Goal: Task Accomplishment & Management: Manage account settings

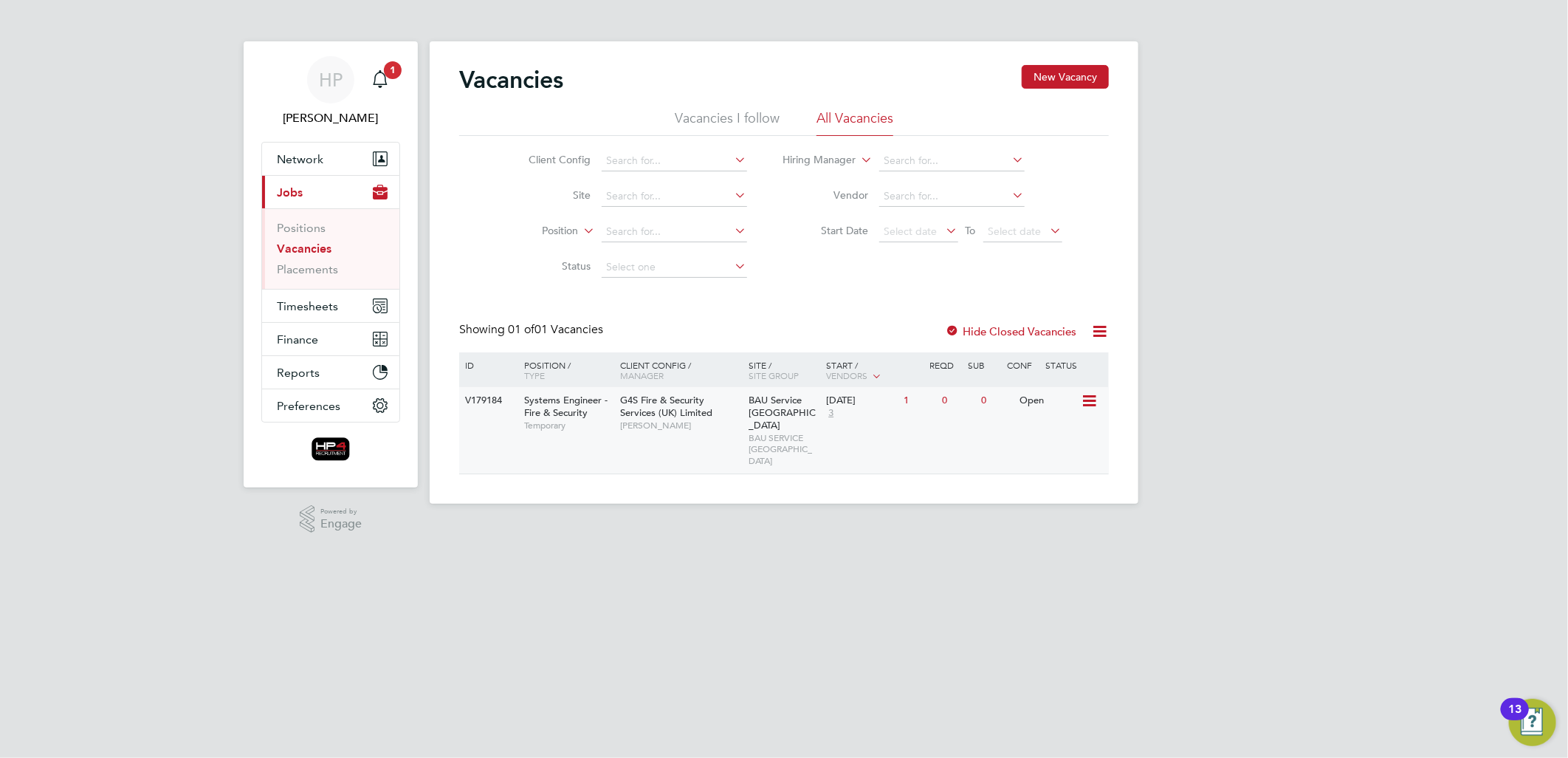
click at [665, 399] on span "G4S Fire & Security Services (UK) Limited" at bounding box center [666, 407] width 92 height 25
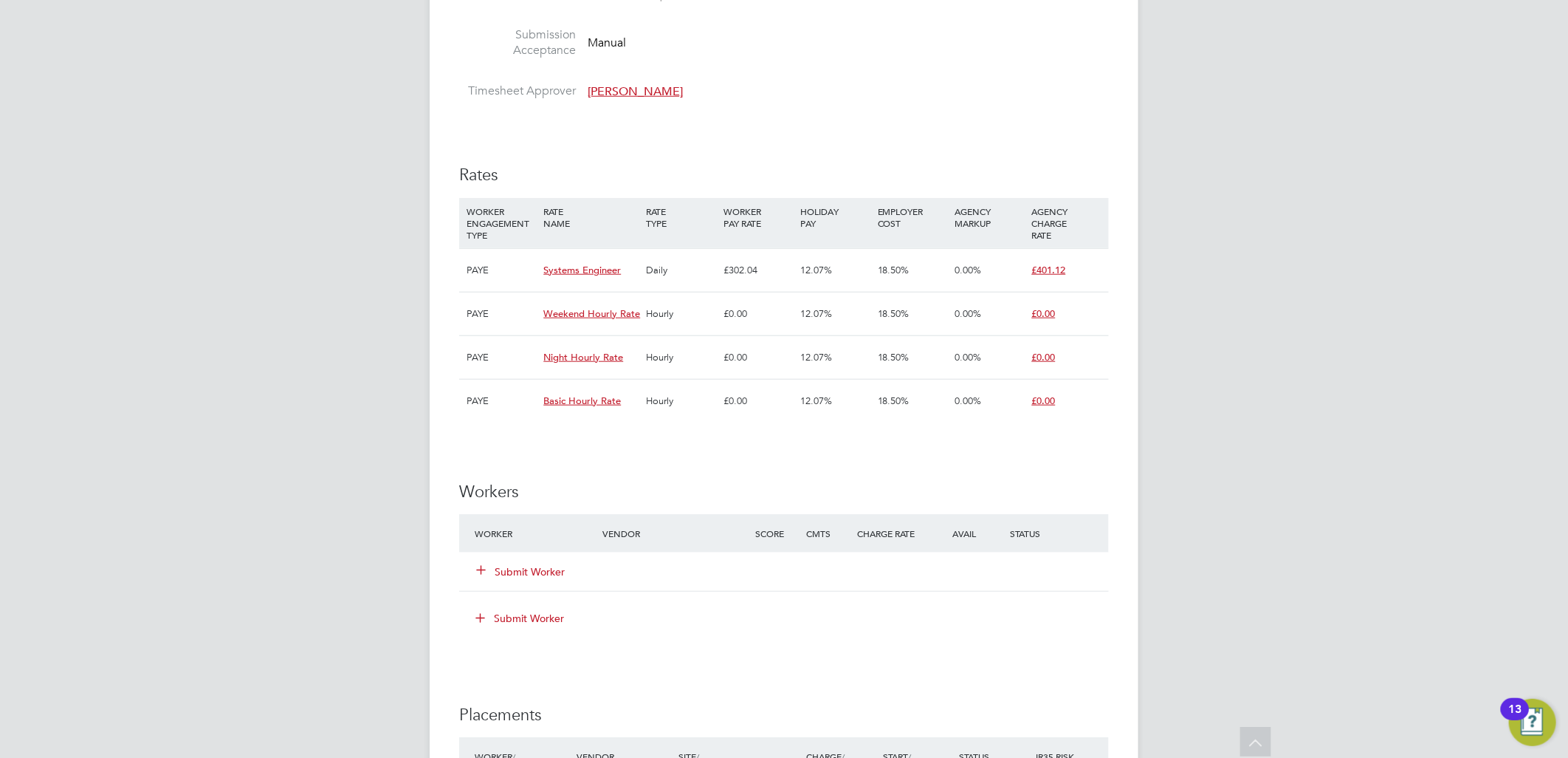
scroll to position [902, 0]
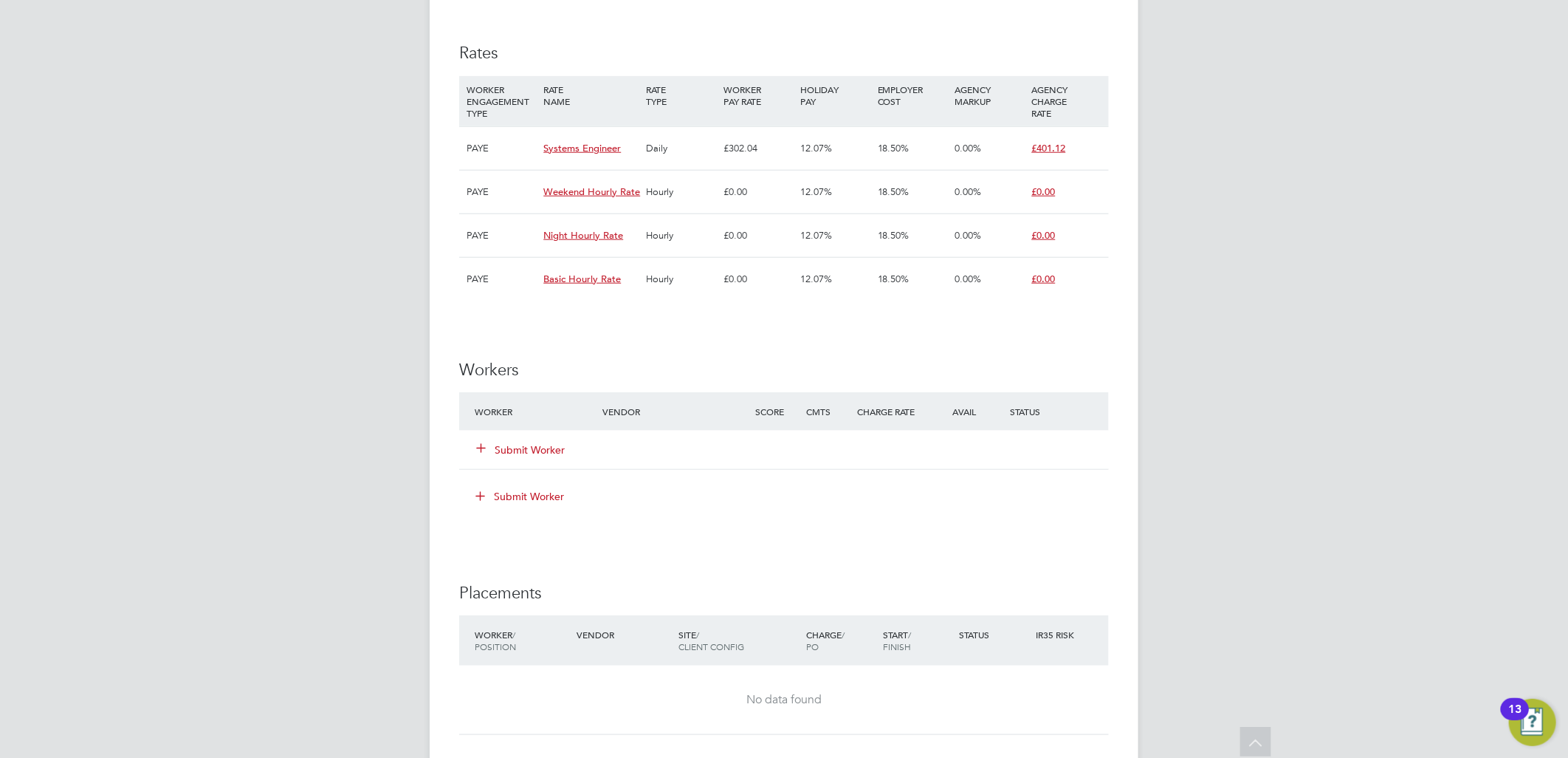
click at [536, 448] on button "Submit Worker" at bounding box center [521, 449] width 88 height 14
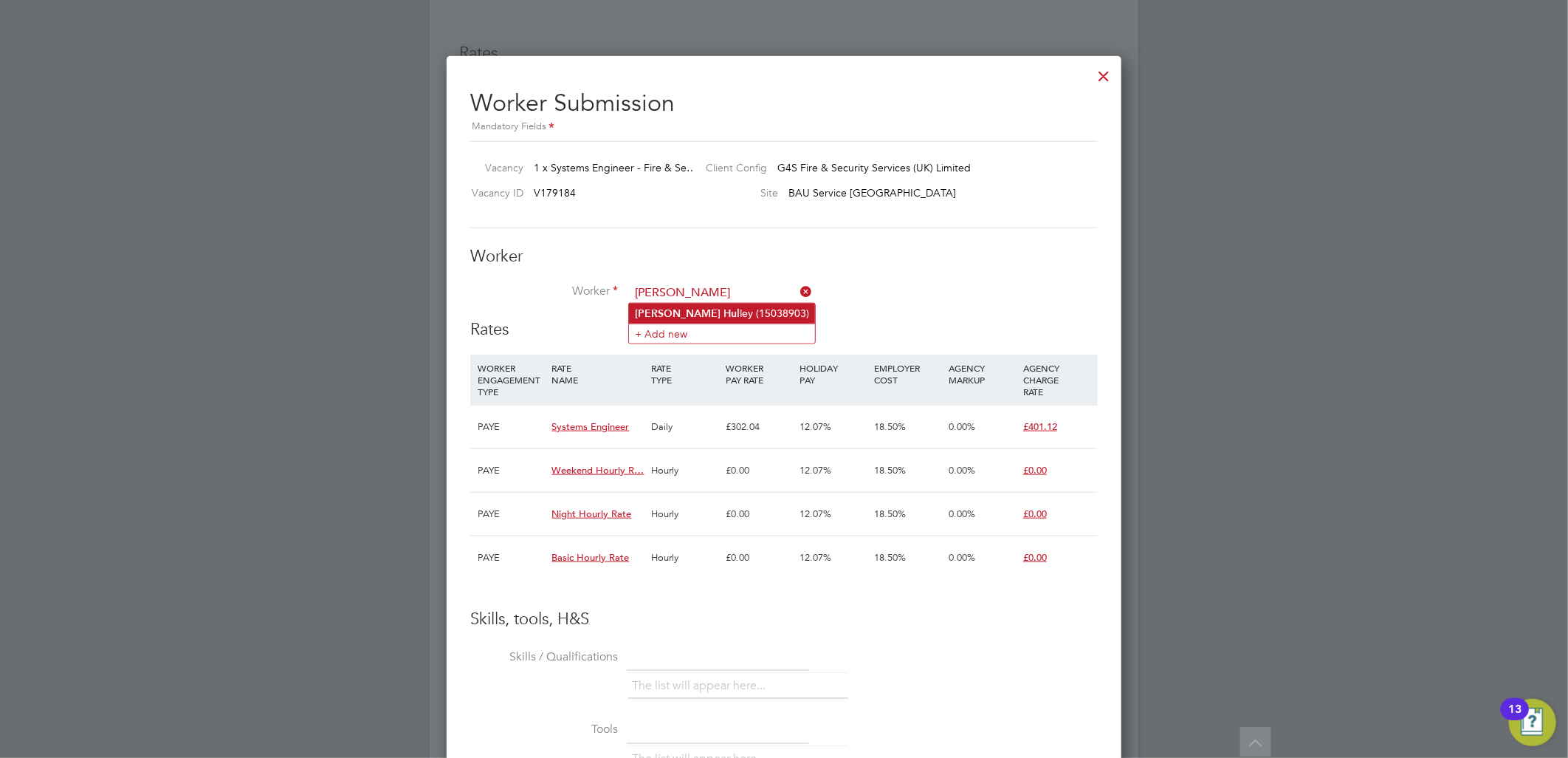
click at [724, 315] on b "Hul" at bounding box center [731, 313] width 16 height 13
type input "Dean Hulley (15038903)"
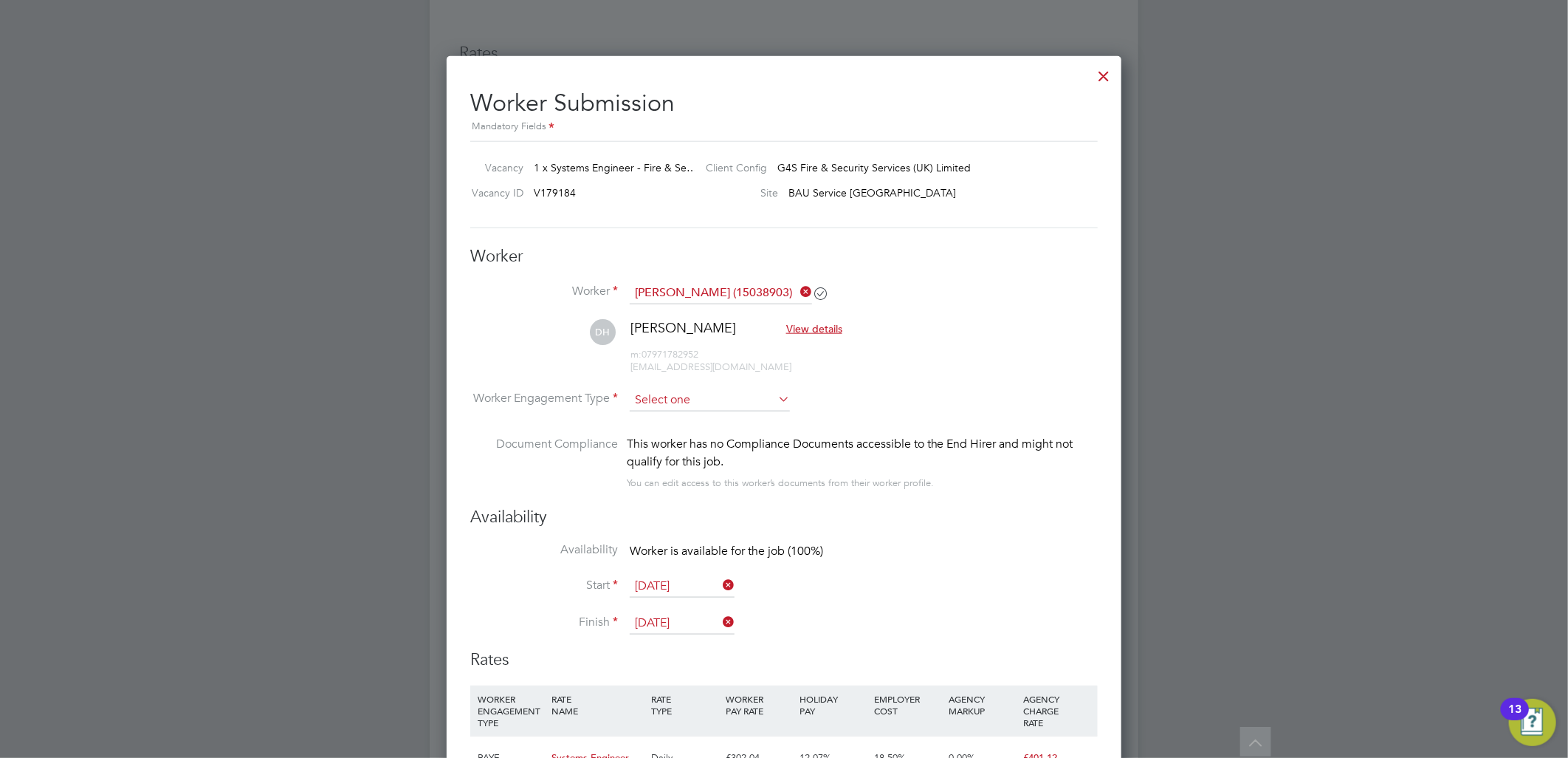
click at [666, 403] on input at bounding box center [709, 400] width 160 height 22
click at [666, 419] on li "Contract" at bounding box center [709, 419] width 162 height 20
type input "Contract"
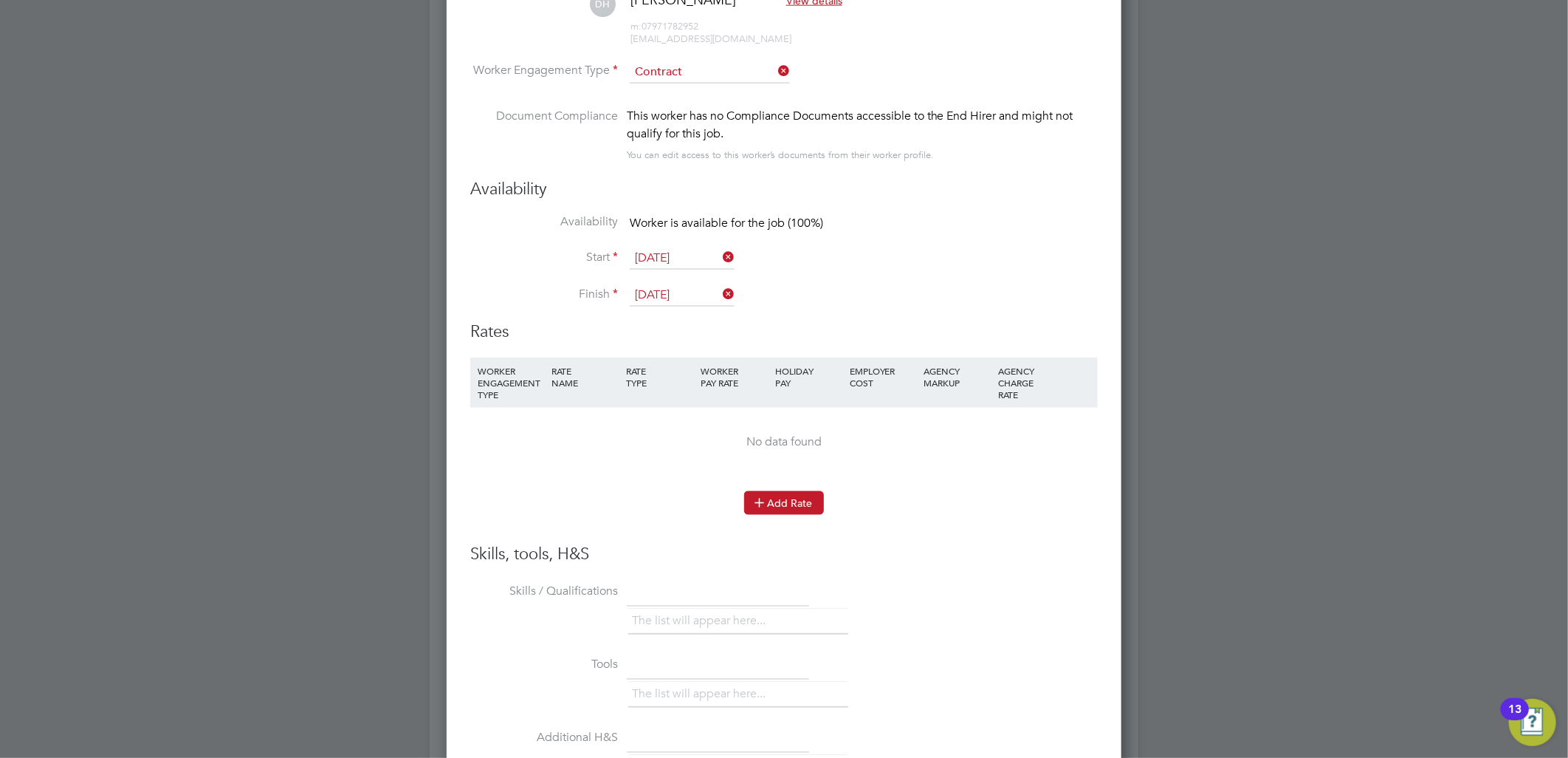
click at [786, 499] on button "Add Rate" at bounding box center [784, 503] width 80 height 24
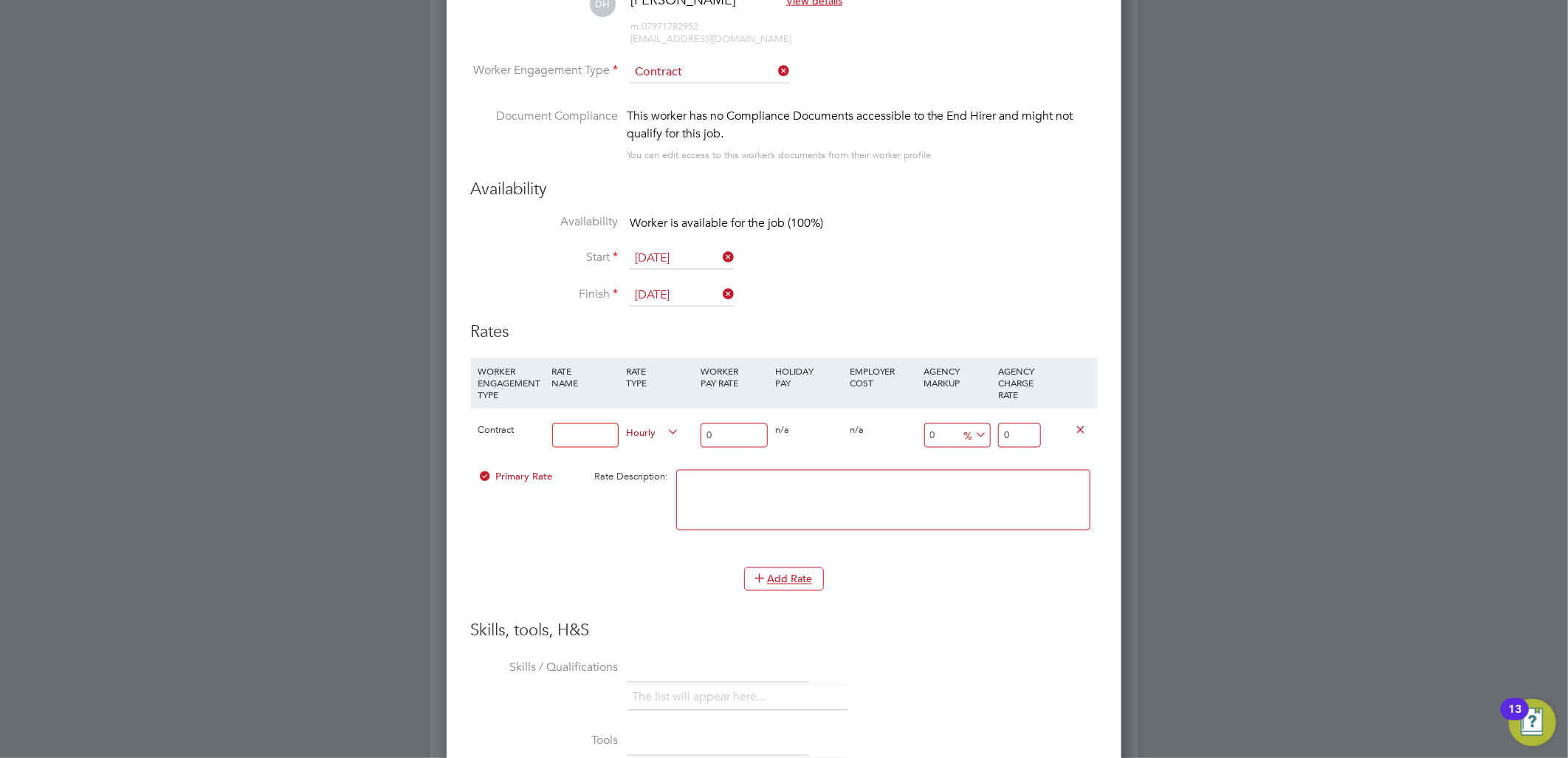
click at [592, 434] on input at bounding box center [585, 435] width 67 height 25
type input "STD"
click at [664, 429] on icon at bounding box center [664, 432] width 0 height 20
click at [664, 423] on icon at bounding box center [664, 432] width 0 height 20
click at [664, 429] on icon at bounding box center [664, 432] width 0 height 20
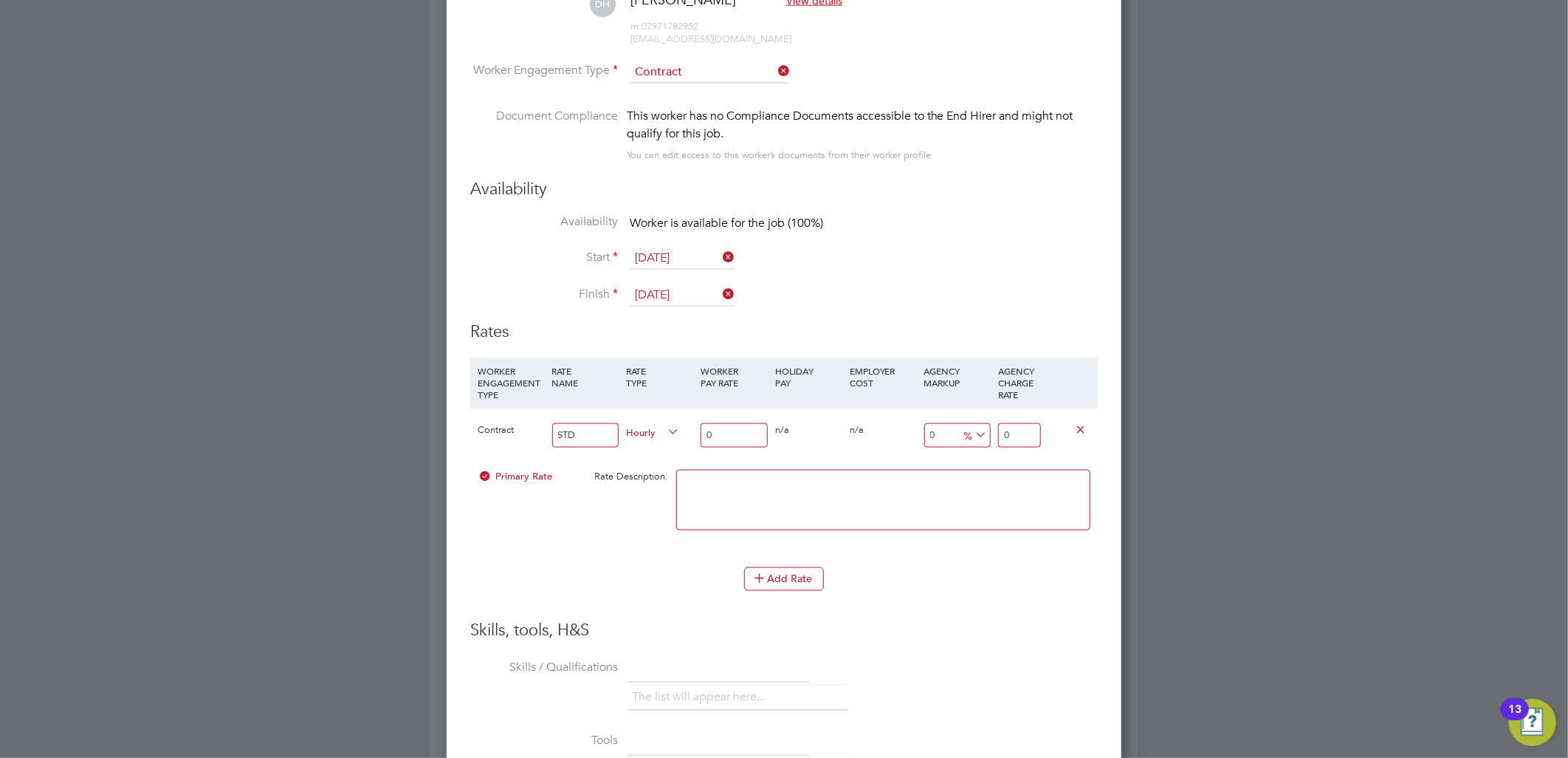
click at [664, 430] on icon at bounding box center [664, 432] width 0 height 20
click at [644, 426] on span "Hourly" at bounding box center [652, 430] width 53 height 16
click at [641, 459] on li "DAILY" at bounding box center [652, 464] width 64 height 19
drag, startPoint x: 720, startPoint y: 435, endPoint x: 684, endPoint y: 434, distance: 36.0
click at [684, 434] on div "Contract STD Daily 0 0 n/a 0 n/a 0 0 % 0" at bounding box center [783, 435] width 627 height 54
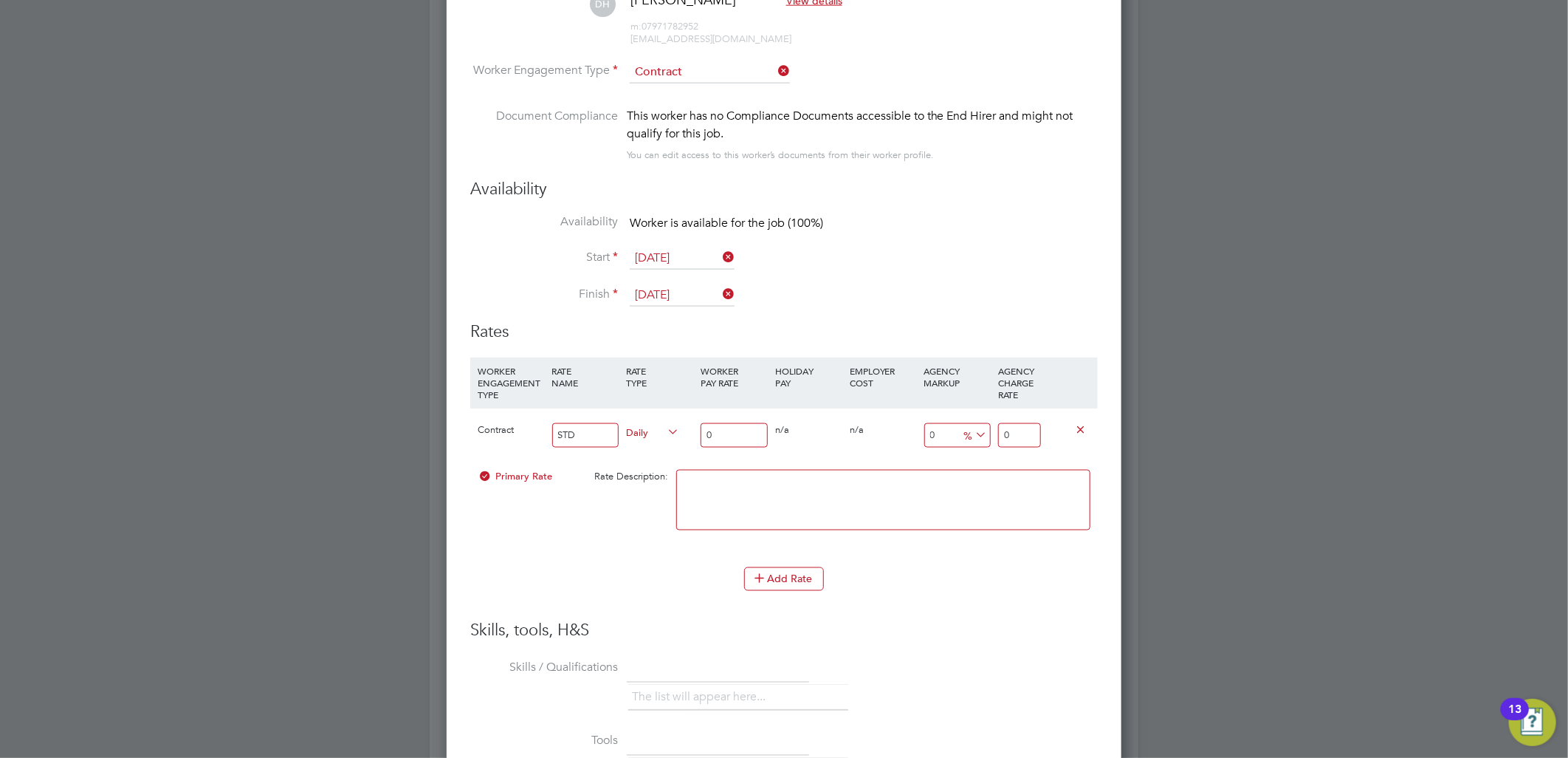
type input "2"
type input "27"
type input "270"
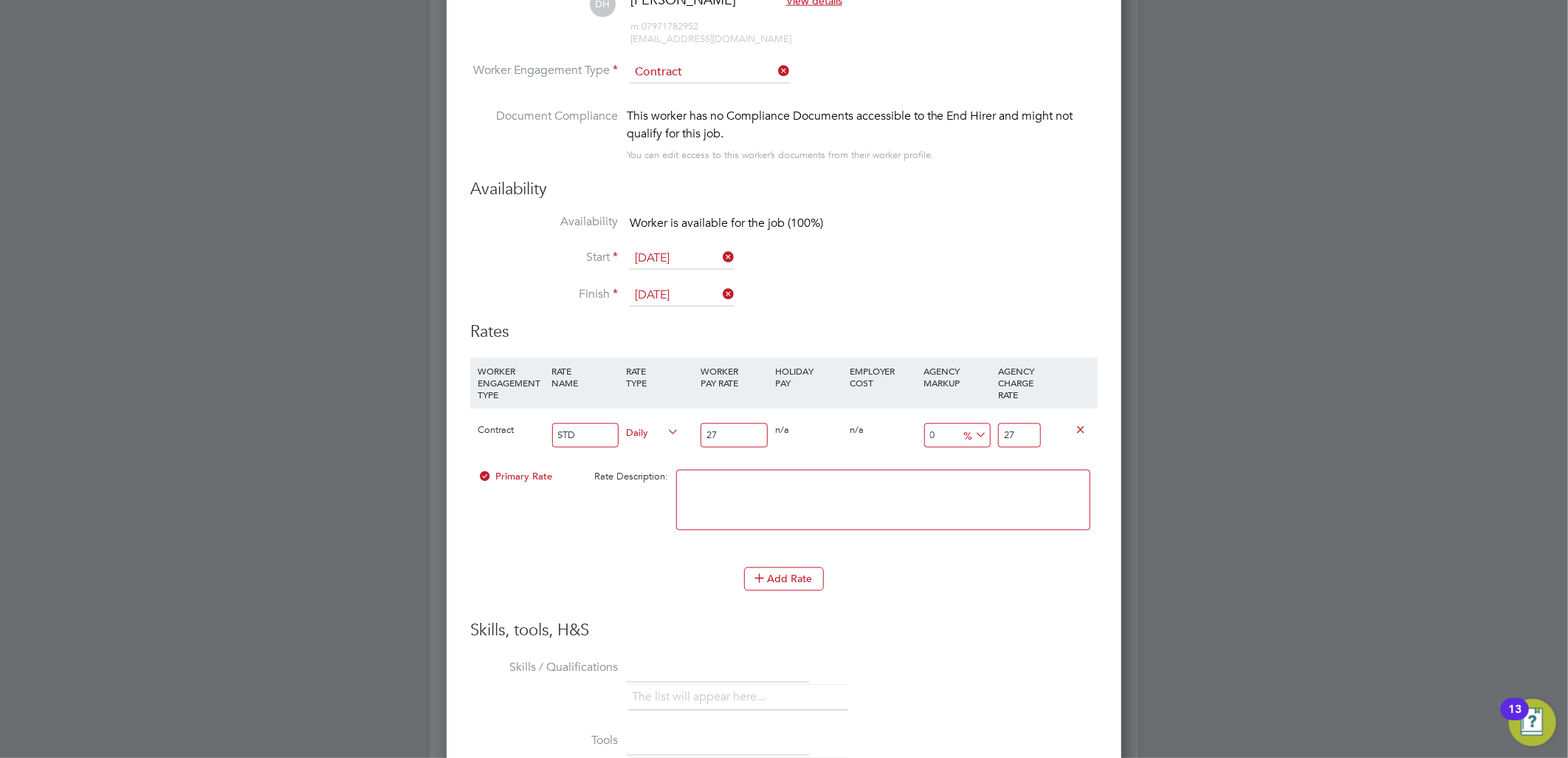
type input "270"
type input "-98.88888888888889"
type input "3"
type input "-88.88888888888889"
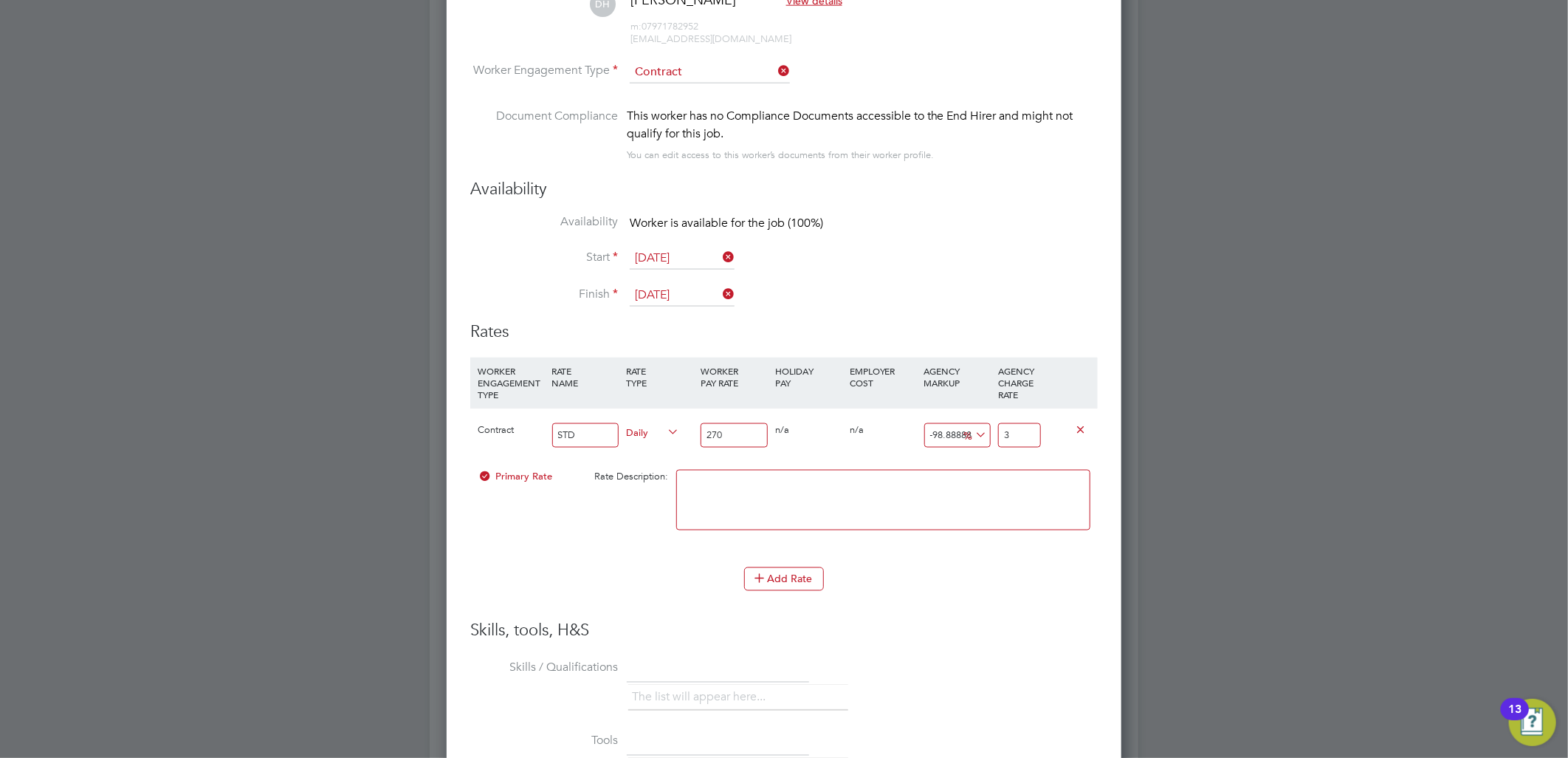
type input "30"
type input "11.851851851851851"
type input "302"
click at [744, 470] on textarea at bounding box center [883, 499] width 414 height 60
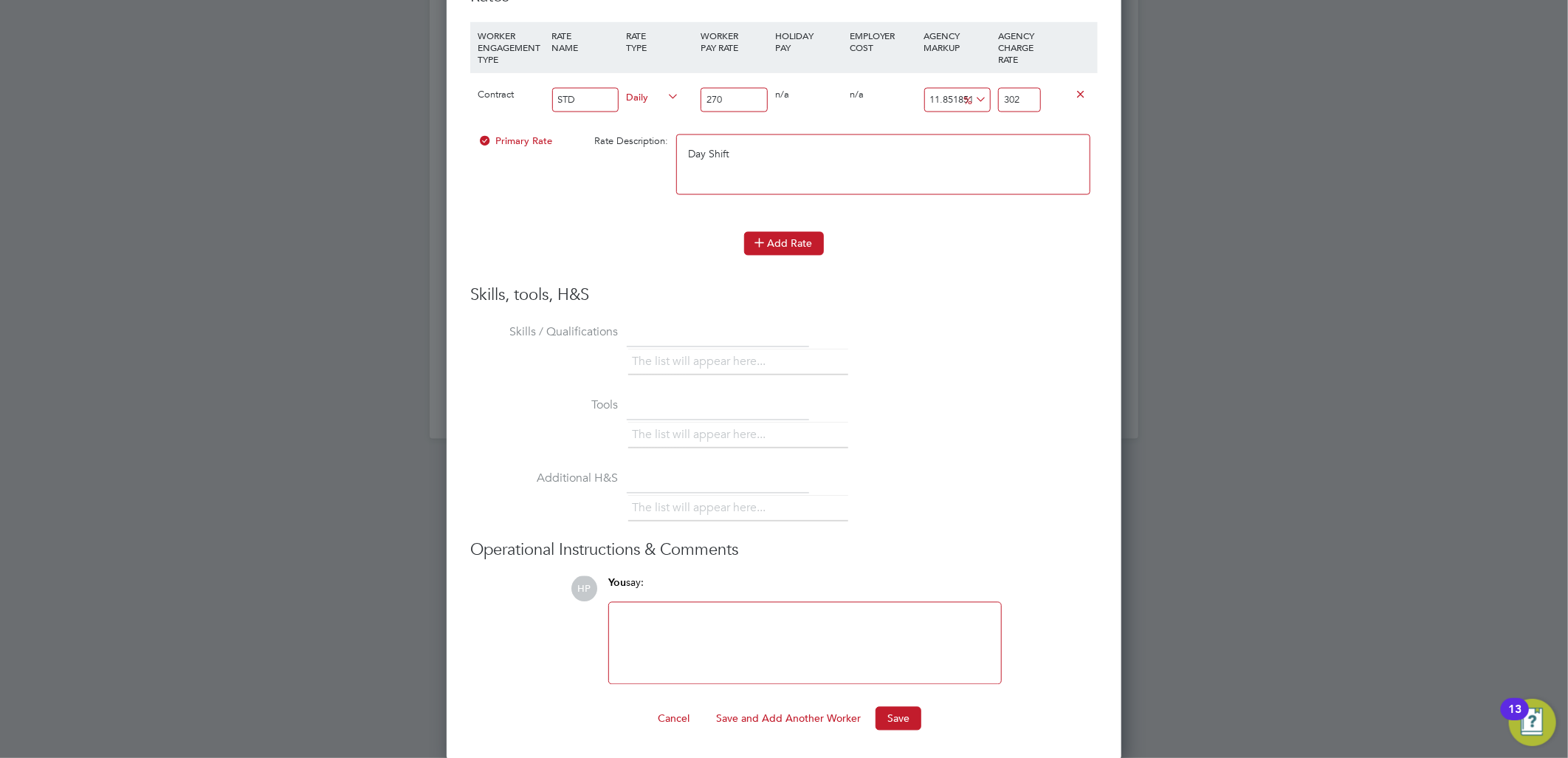
type textarea "Day Shift"
click at [792, 238] on button "Add Rate" at bounding box center [784, 244] width 80 height 24
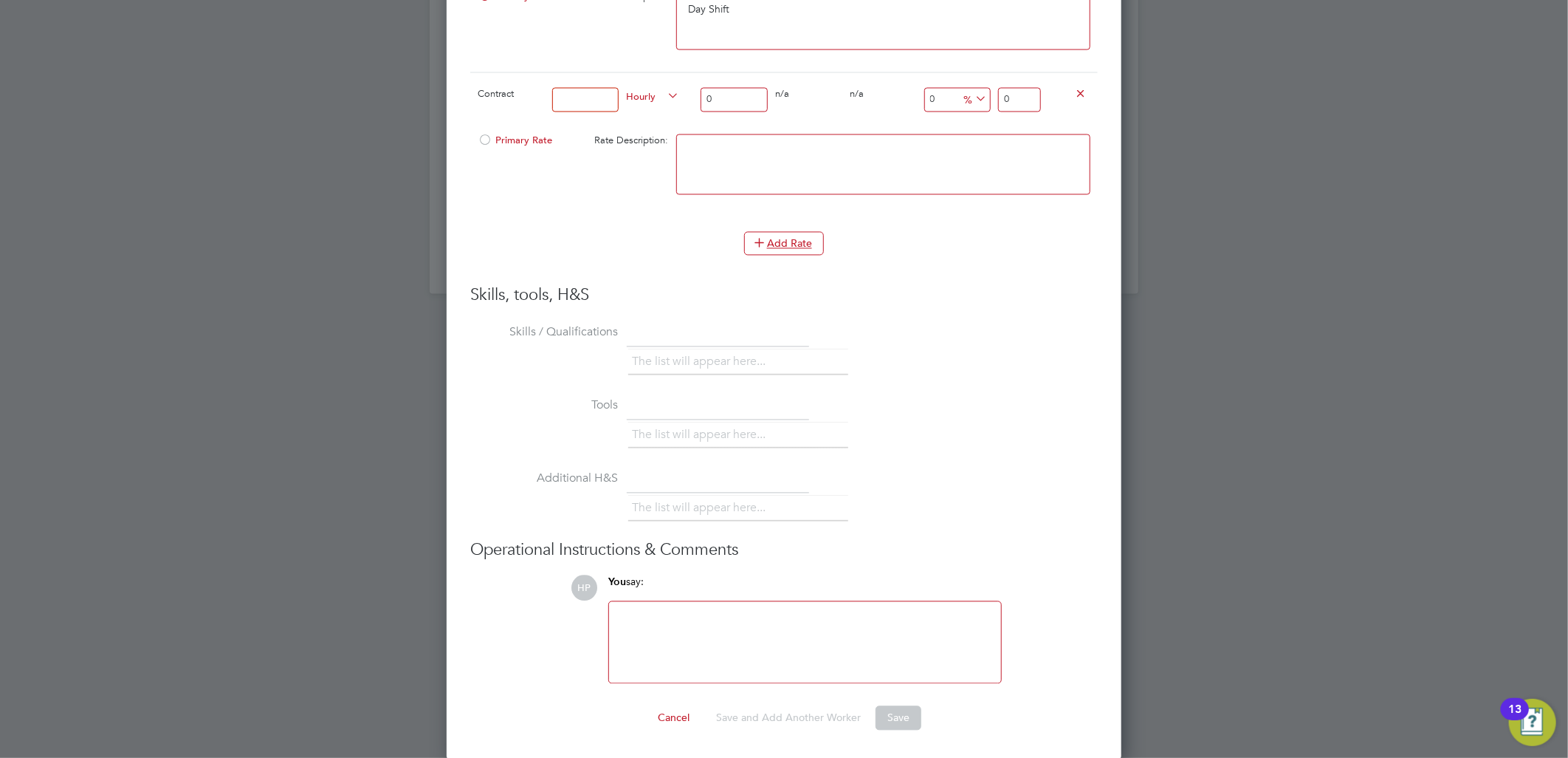
click at [736, 620] on div at bounding box center [804, 642] width 374 height 64
click at [773, 649] on div "Please confirm worker" at bounding box center [804, 642] width 374 height 64
click at [1075, 91] on icon at bounding box center [1080, 93] width 11 height 11
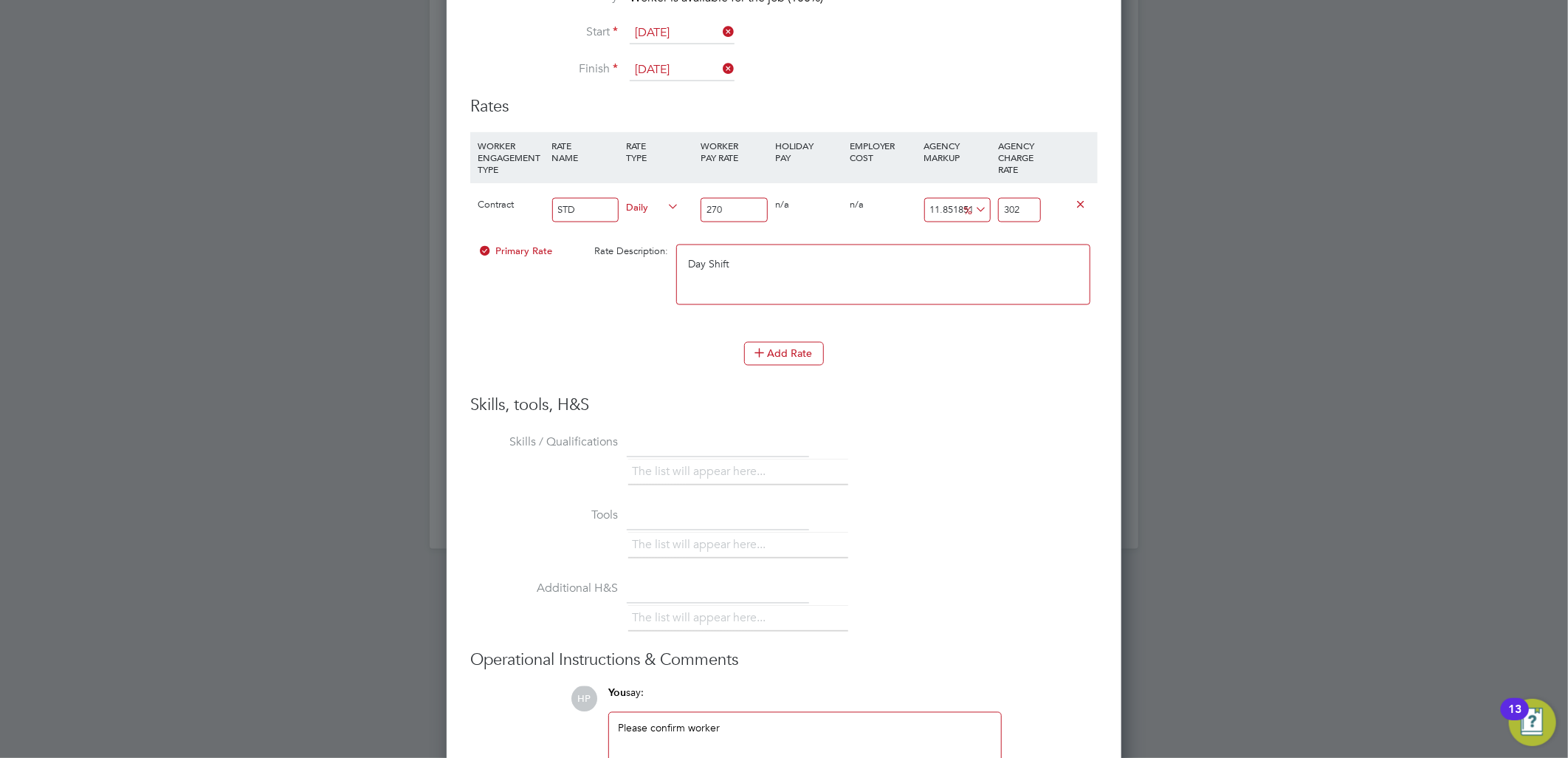
scroll to position [1565, 0]
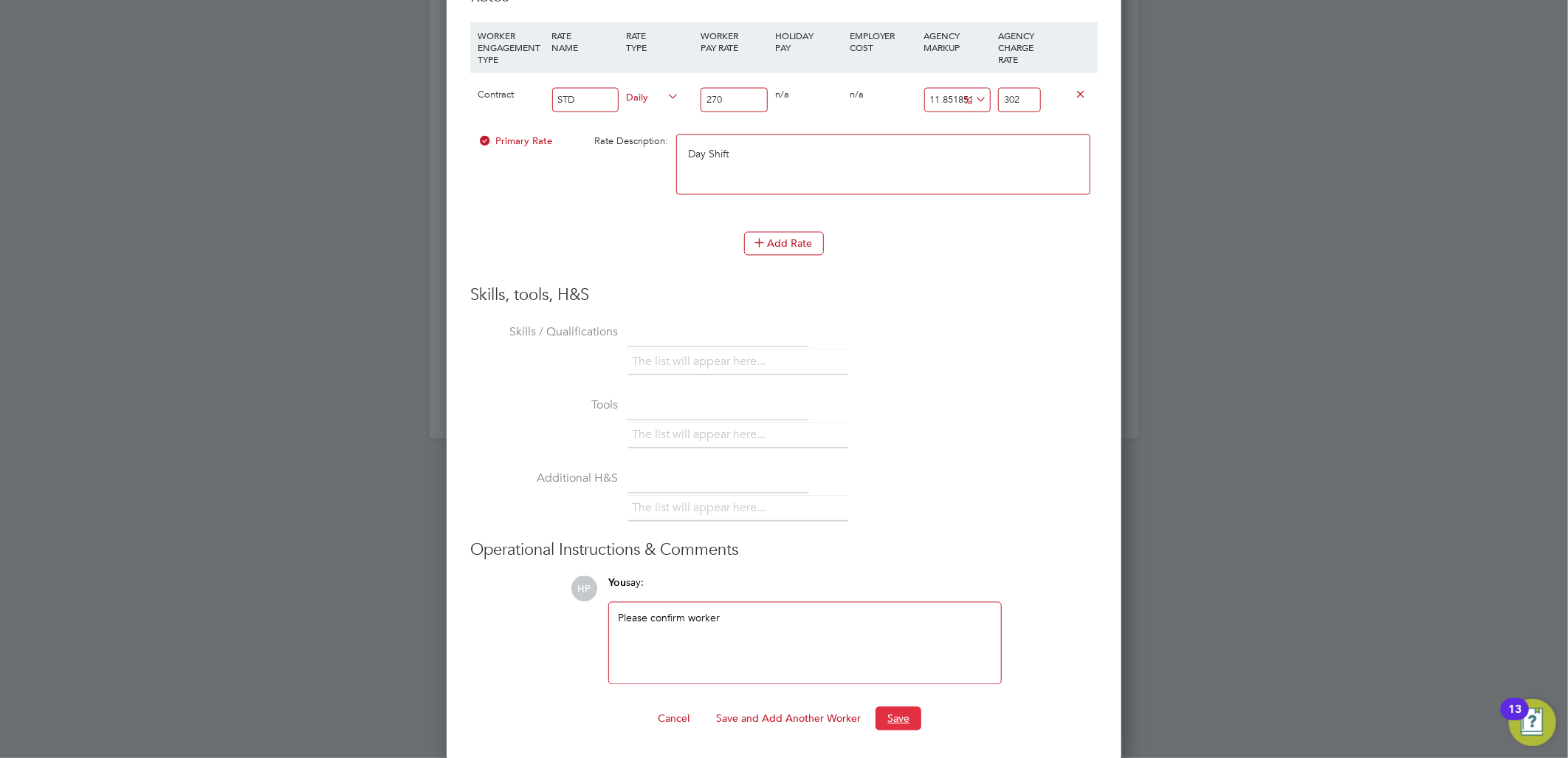
click at [899, 714] on button "Save" at bounding box center [899, 719] width 46 height 24
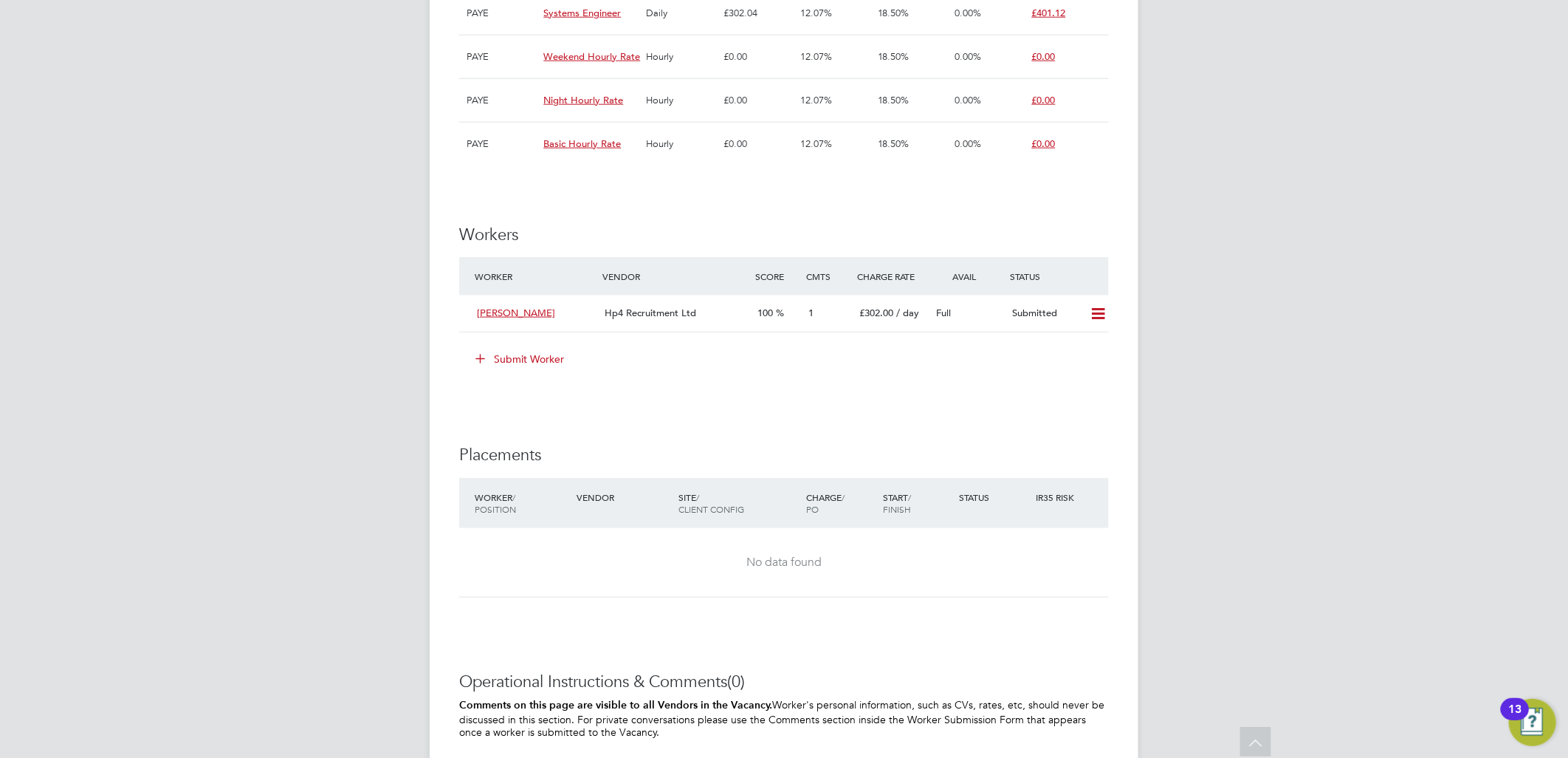
scroll to position [985, 0]
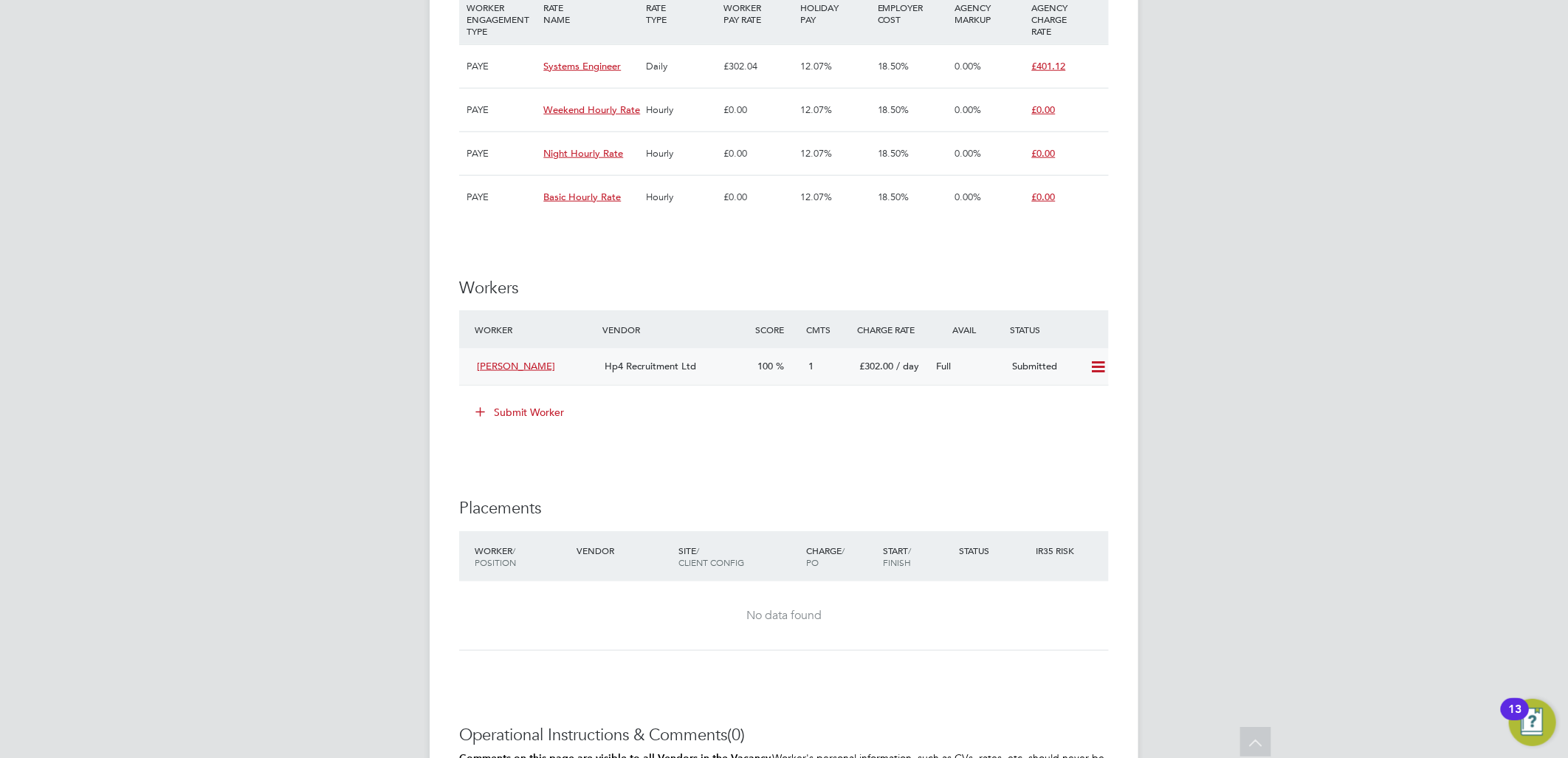
click at [1096, 368] on icon at bounding box center [1098, 367] width 19 height 12
click at [1208, 358] on div "HP Hema Patel Notifications 1 Applications: Network Team Members Businesses Sit…" at bounding box center [784, 28] width 1568 height 2025
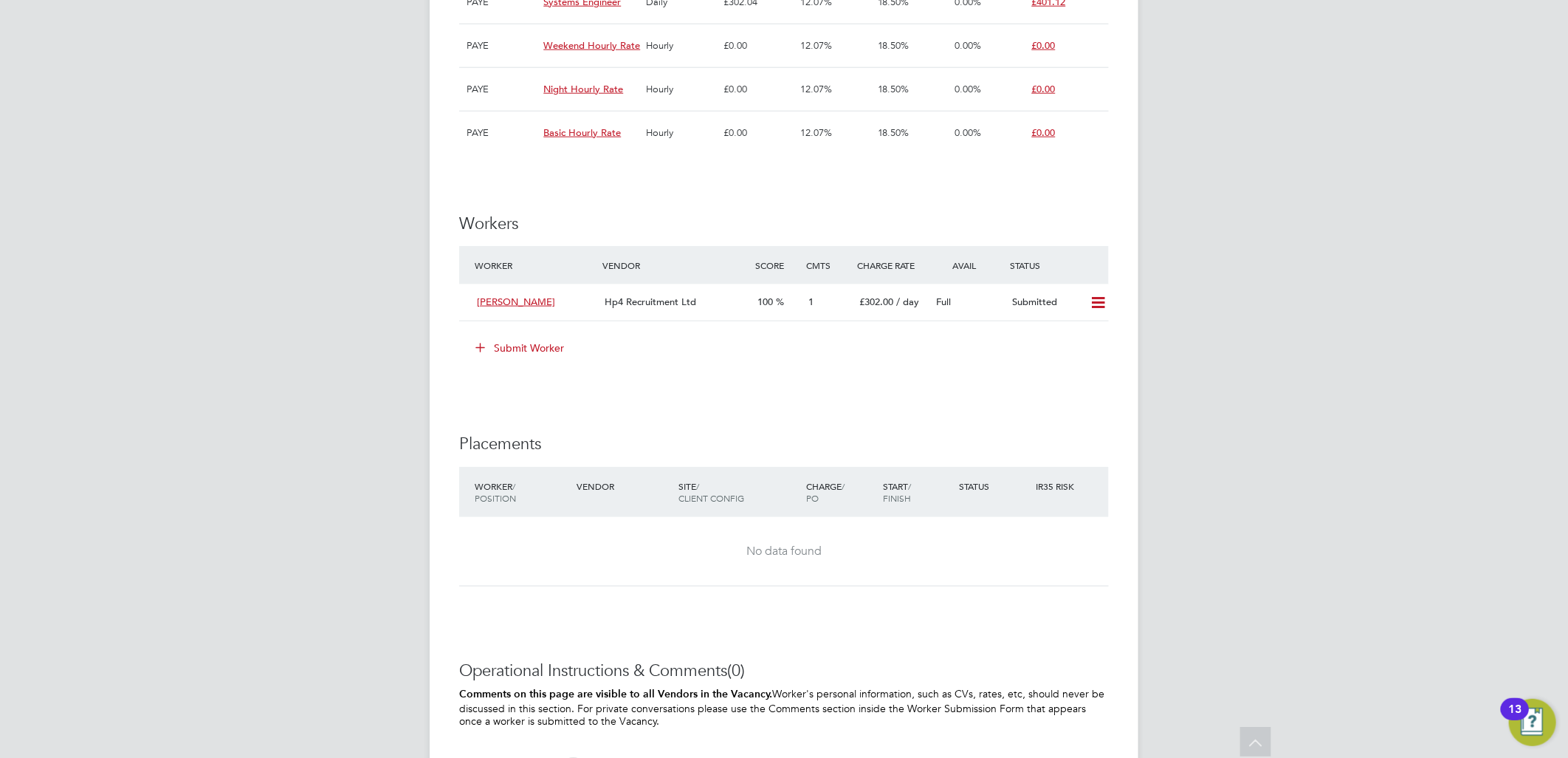
scroll to position [1268, 0]
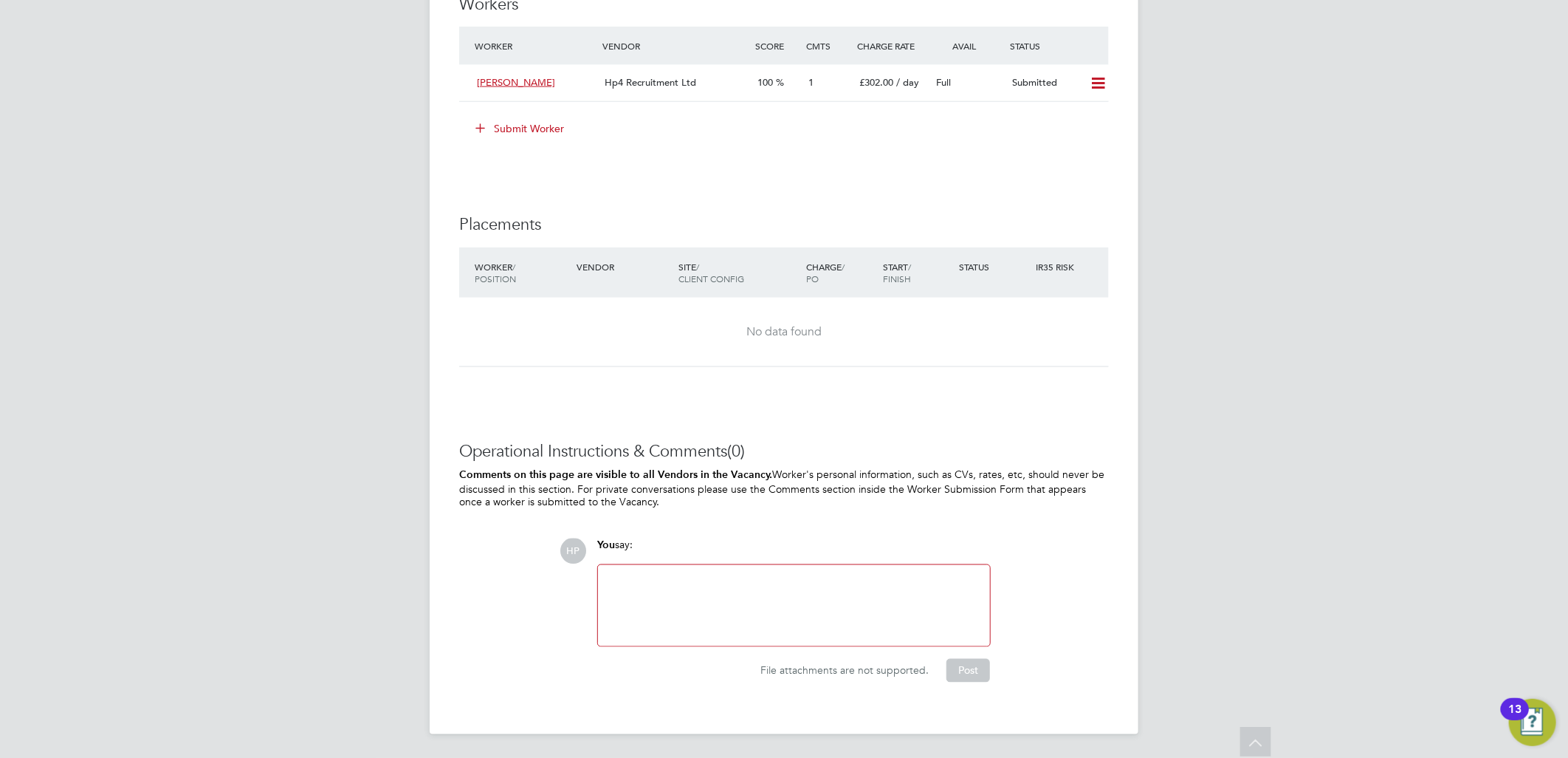
click at [674, 579] on div at bounding box center [793, 605] width 374 height 64
click at [964, 673] on button "Post" at bounding box center [967, 671] width 43 height 24
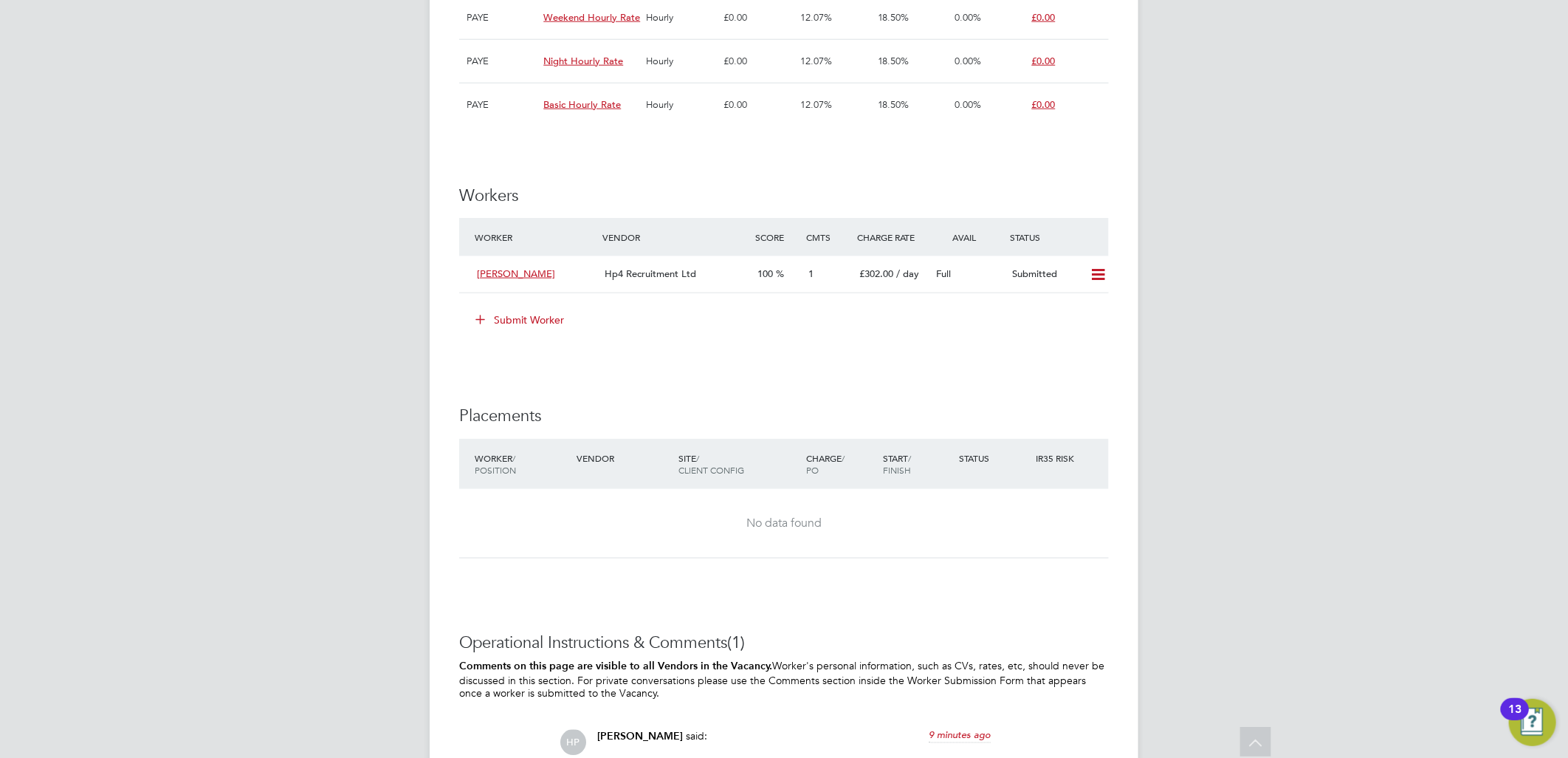
scroll to position [820, 0]
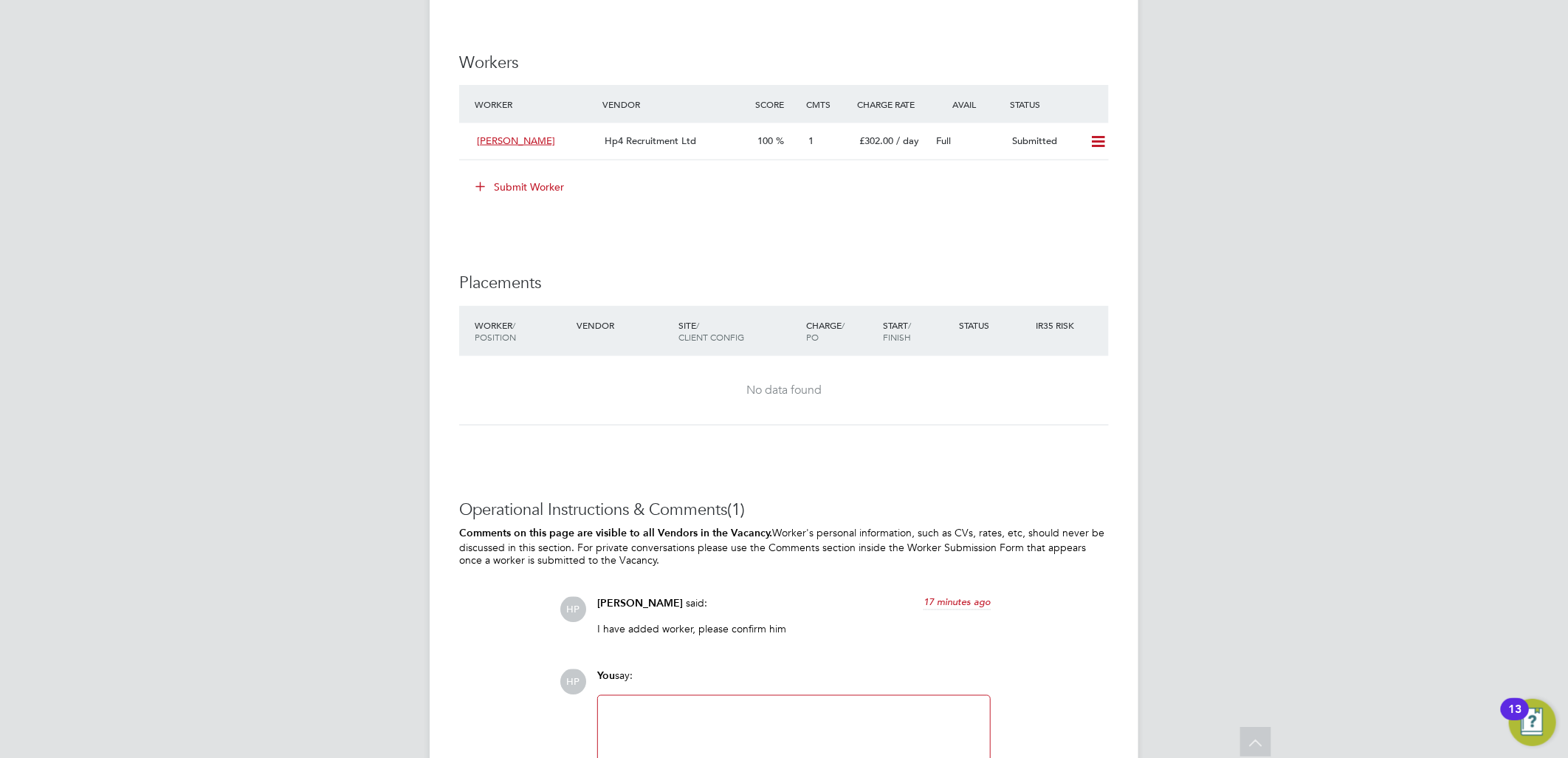
scroll to position [1066, 0]
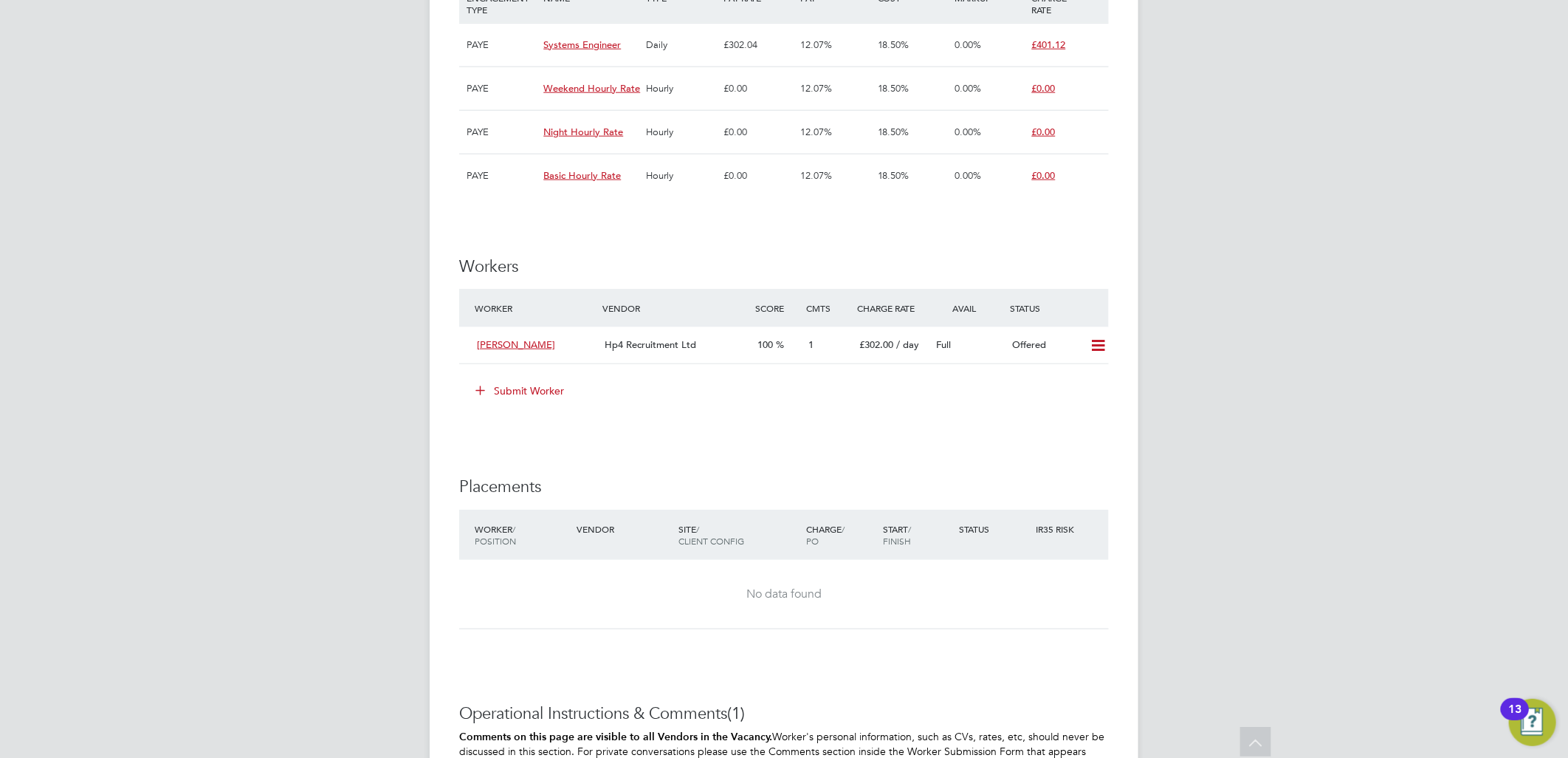
scroll to position [1148, 0]
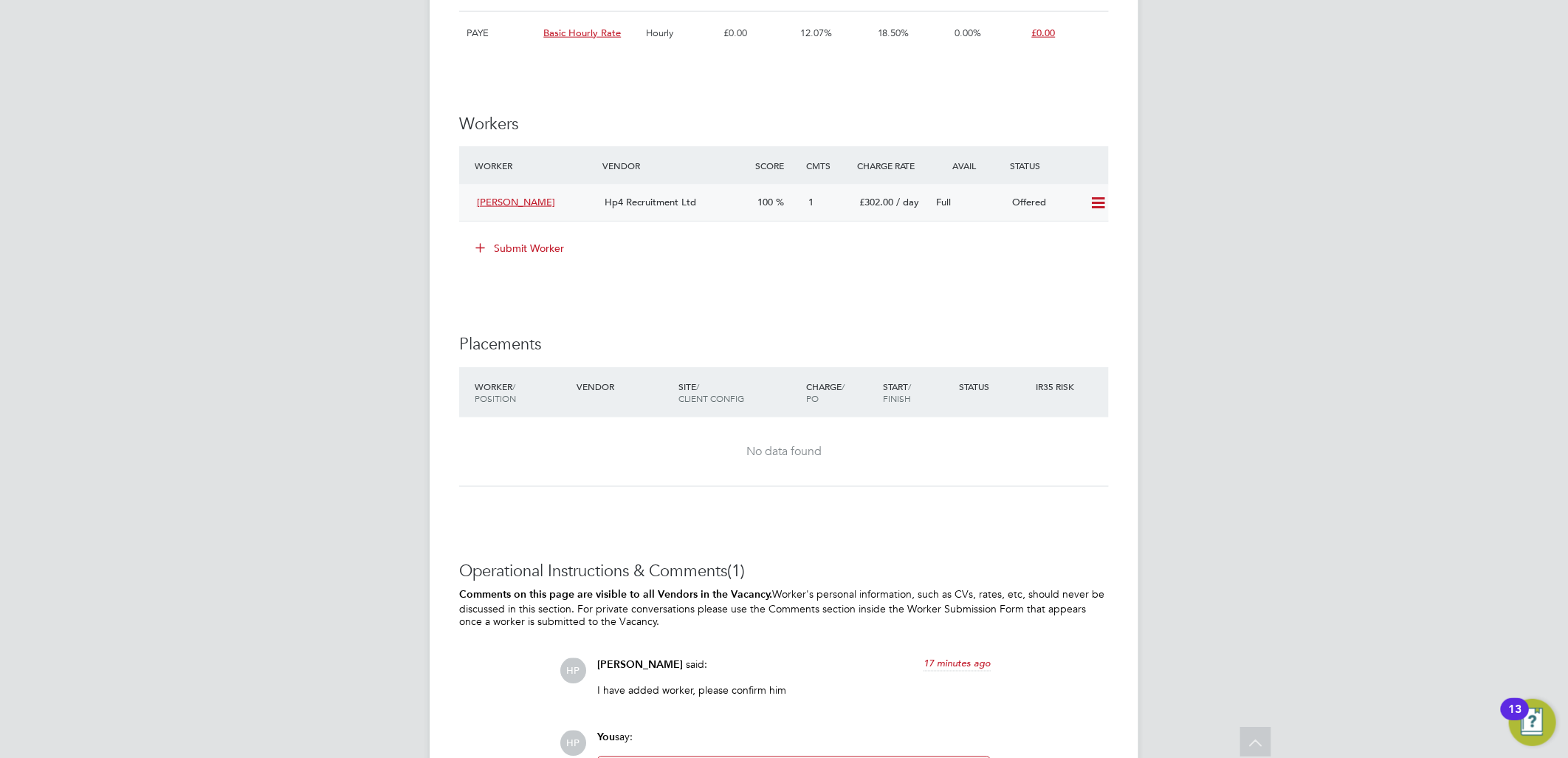
click at [1097, 202] on icon at bounding box center [1098, 203] width 19 height 12
click at [1081, 233] on li "Confirm" at bounding box center [1076, 236] width 56 height 20
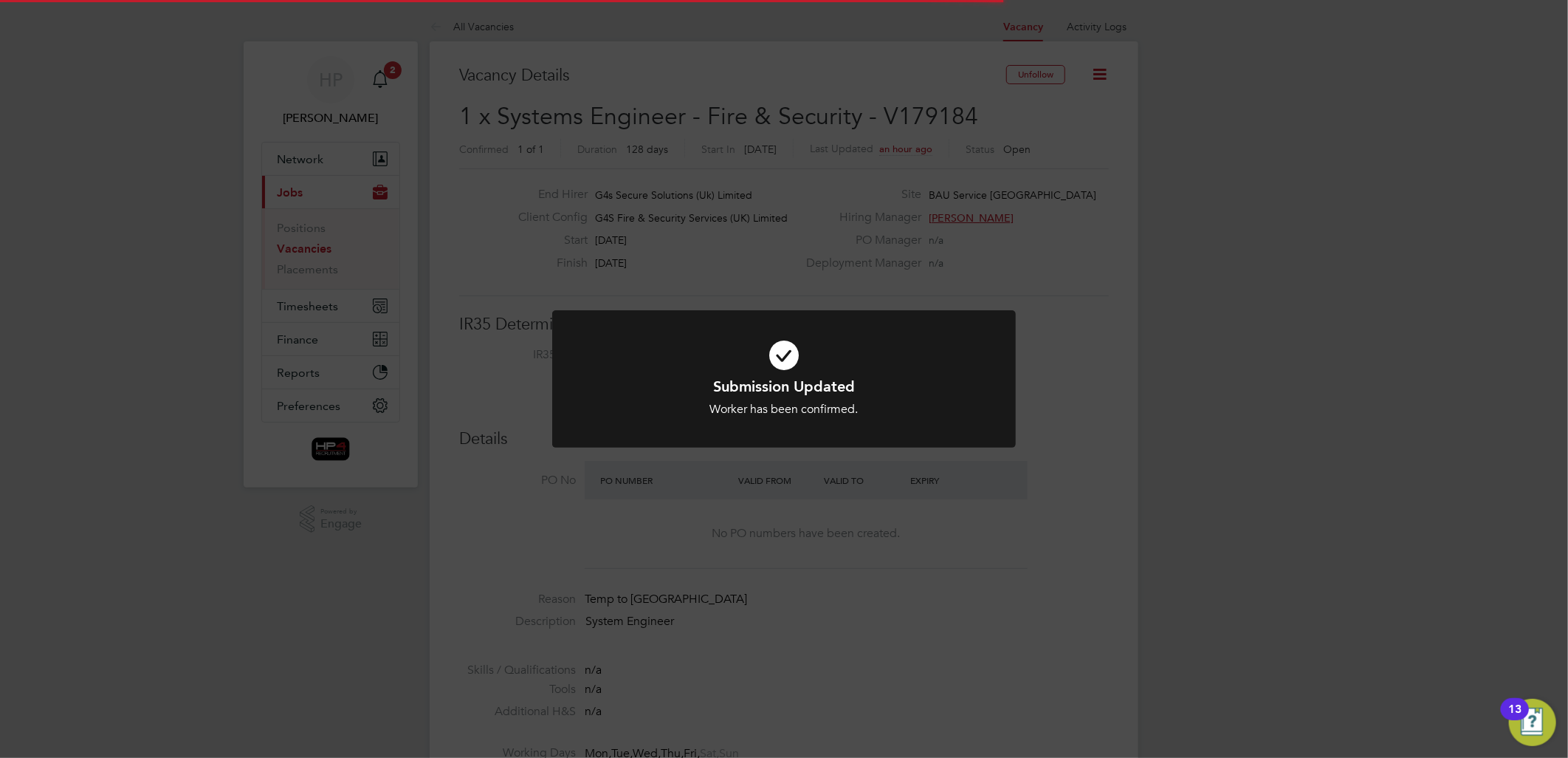
scroll to position [8, 8]
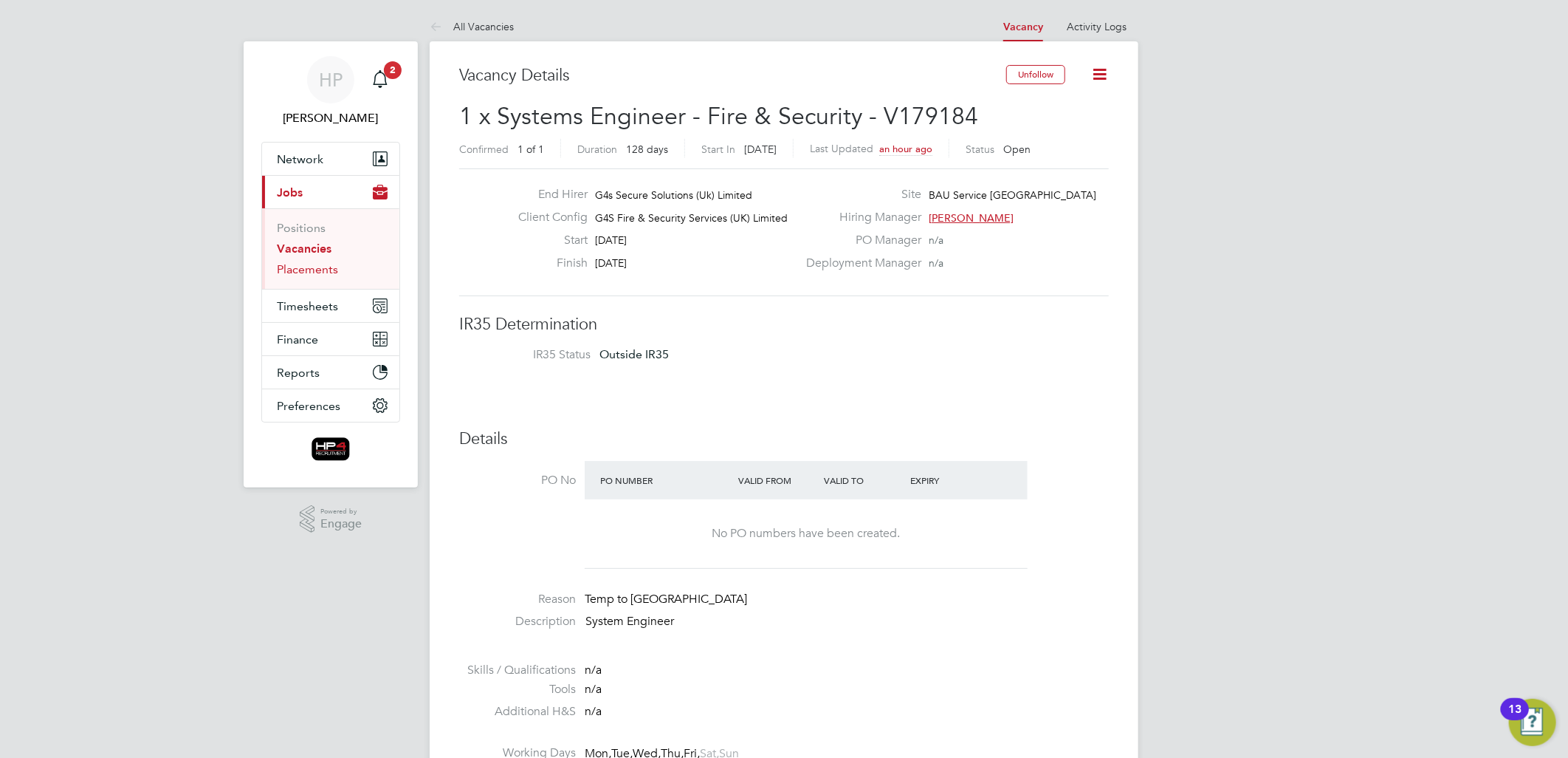
drag, startPoint x: 297, startPoint y: 271, endPoint x: 226, endPoint y: 316, distance: 84.1
click at [297, 271] on link "Placements" at bounding box center [307, 269] width 61 height 14
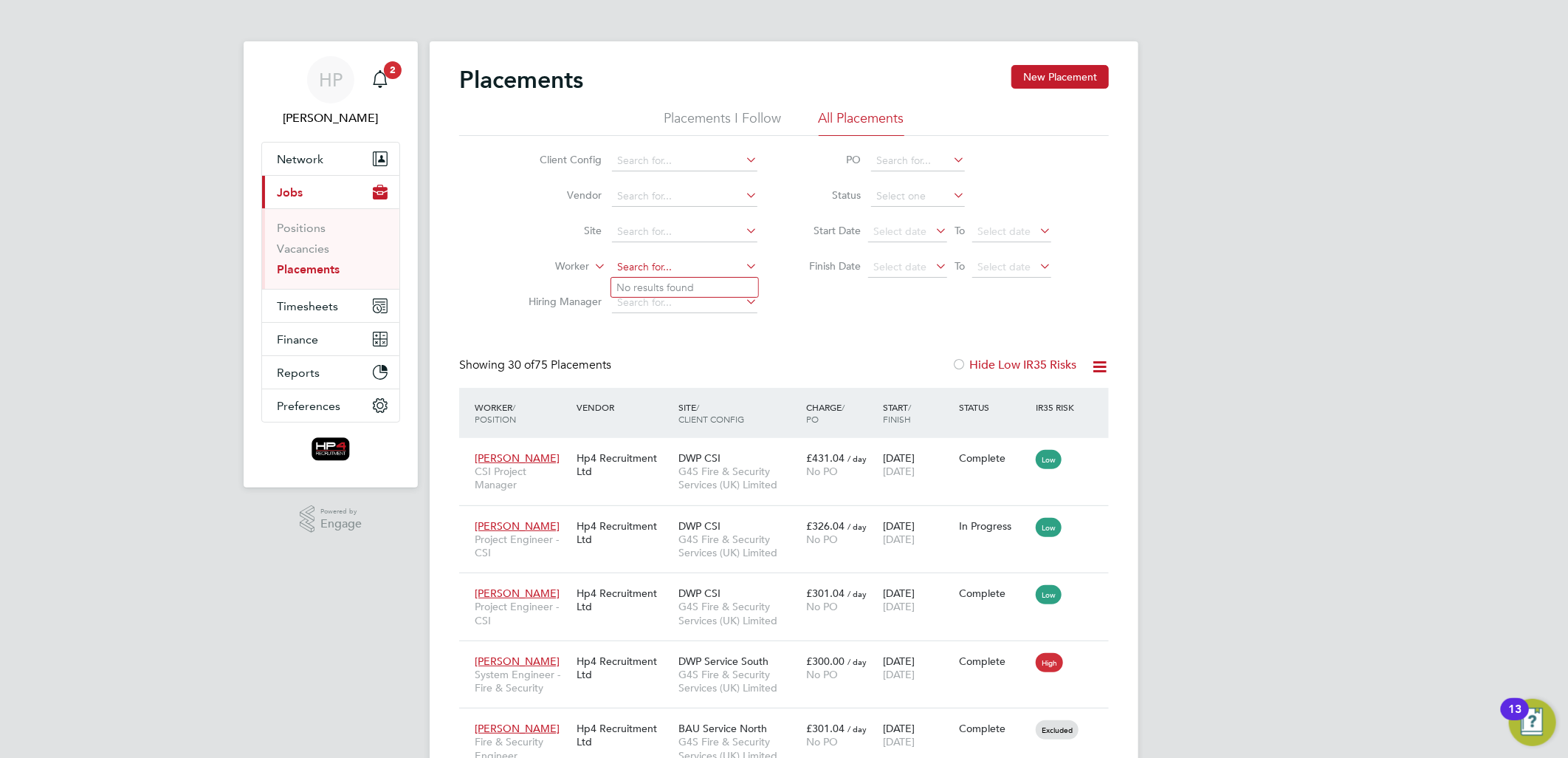
click at [644, 268] on input at bounding box center [684, 267] width 145 height 20
click at [638, 286] on b "Dean" at bounding box center [659, 287] width 86 height 13
type input "Dean Hulley"
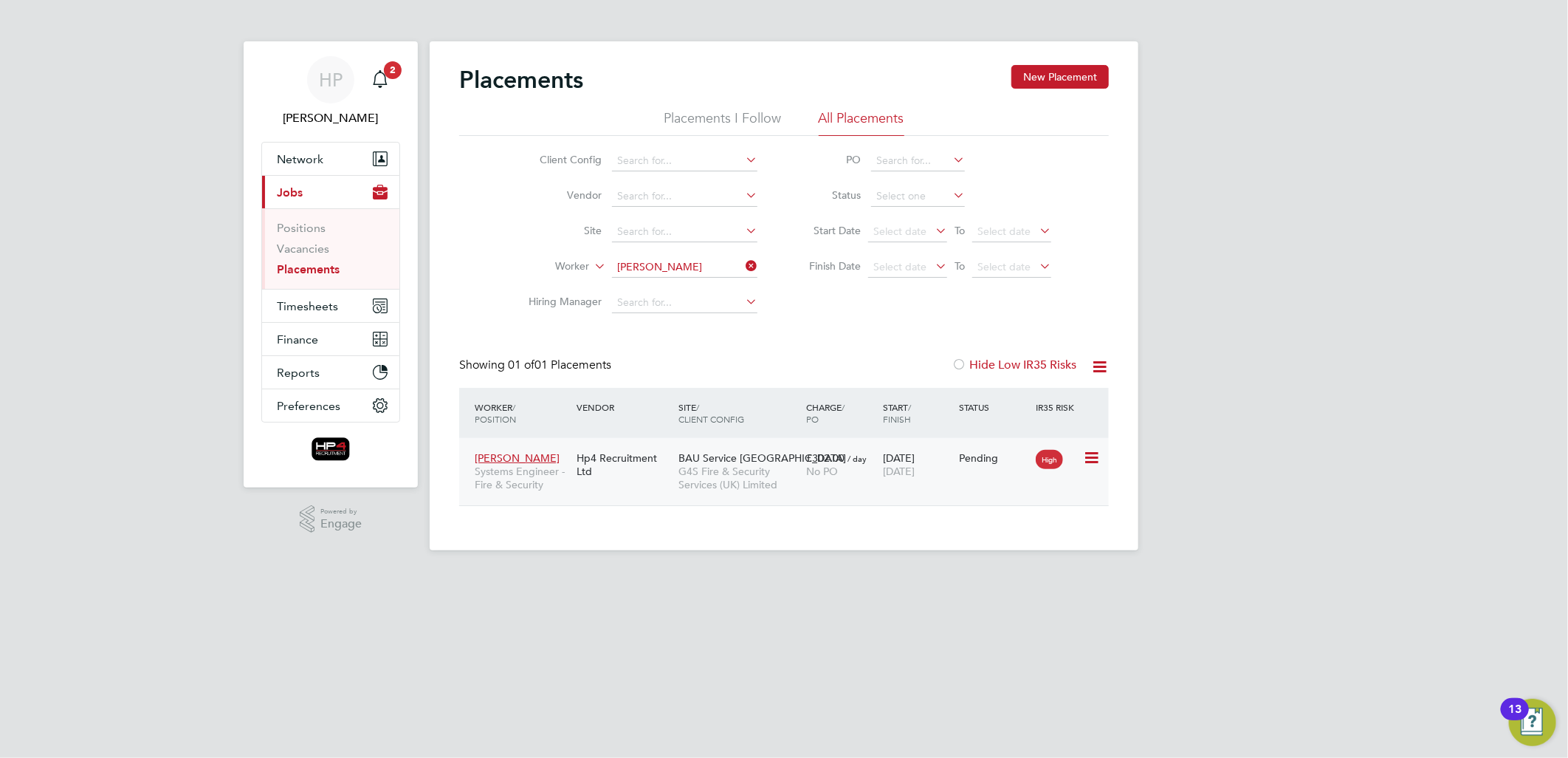
click at [1088, 452] on icon at bounding box center [1089, 458] width 14 height 18
click at [1030, 547] on li "Start" at bounding box center [1046, 549] width 105 height 20
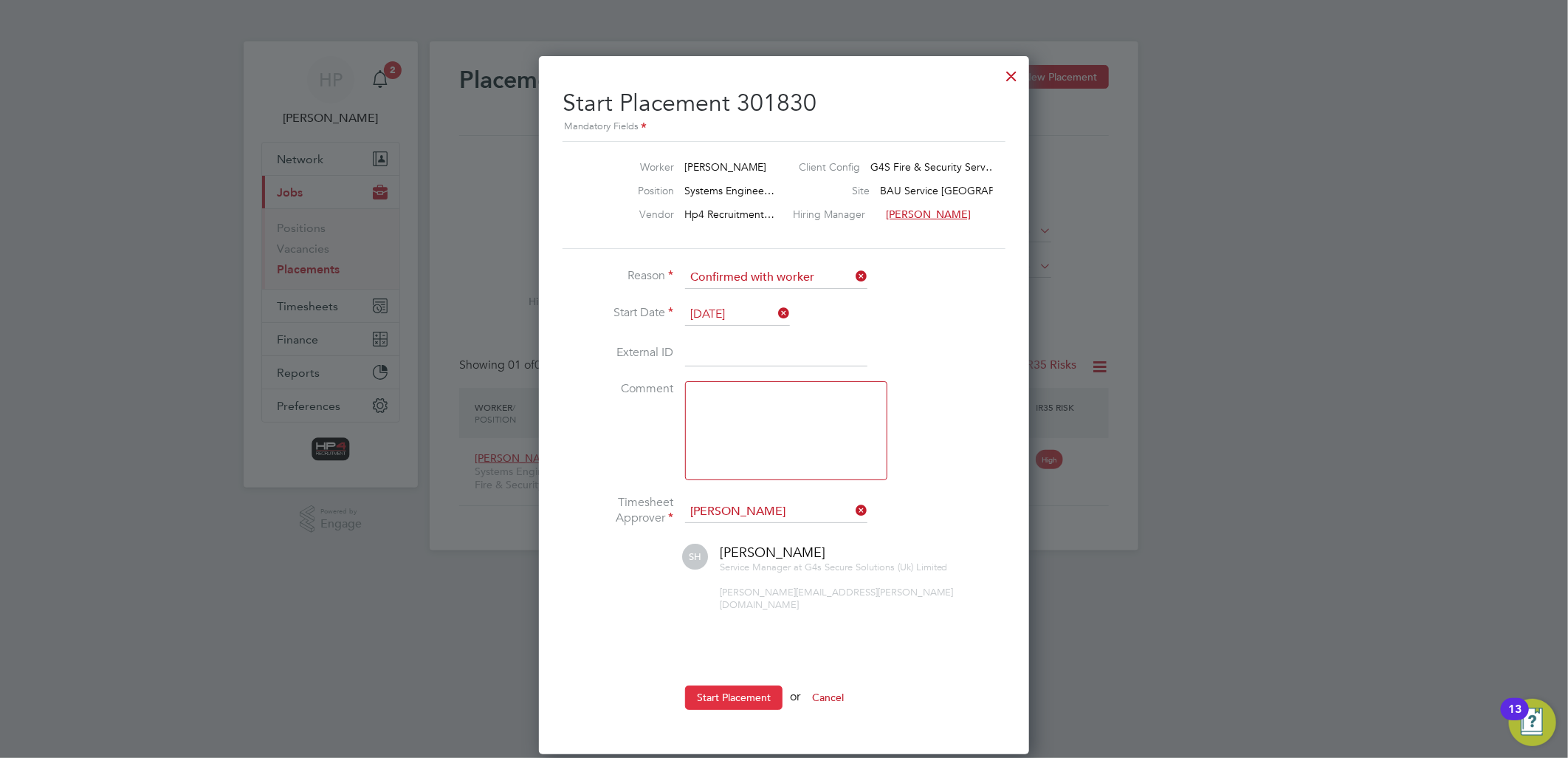
click at [716, 685] on button "Start Placement" at bounding box center [733, 697] width 98 height 24
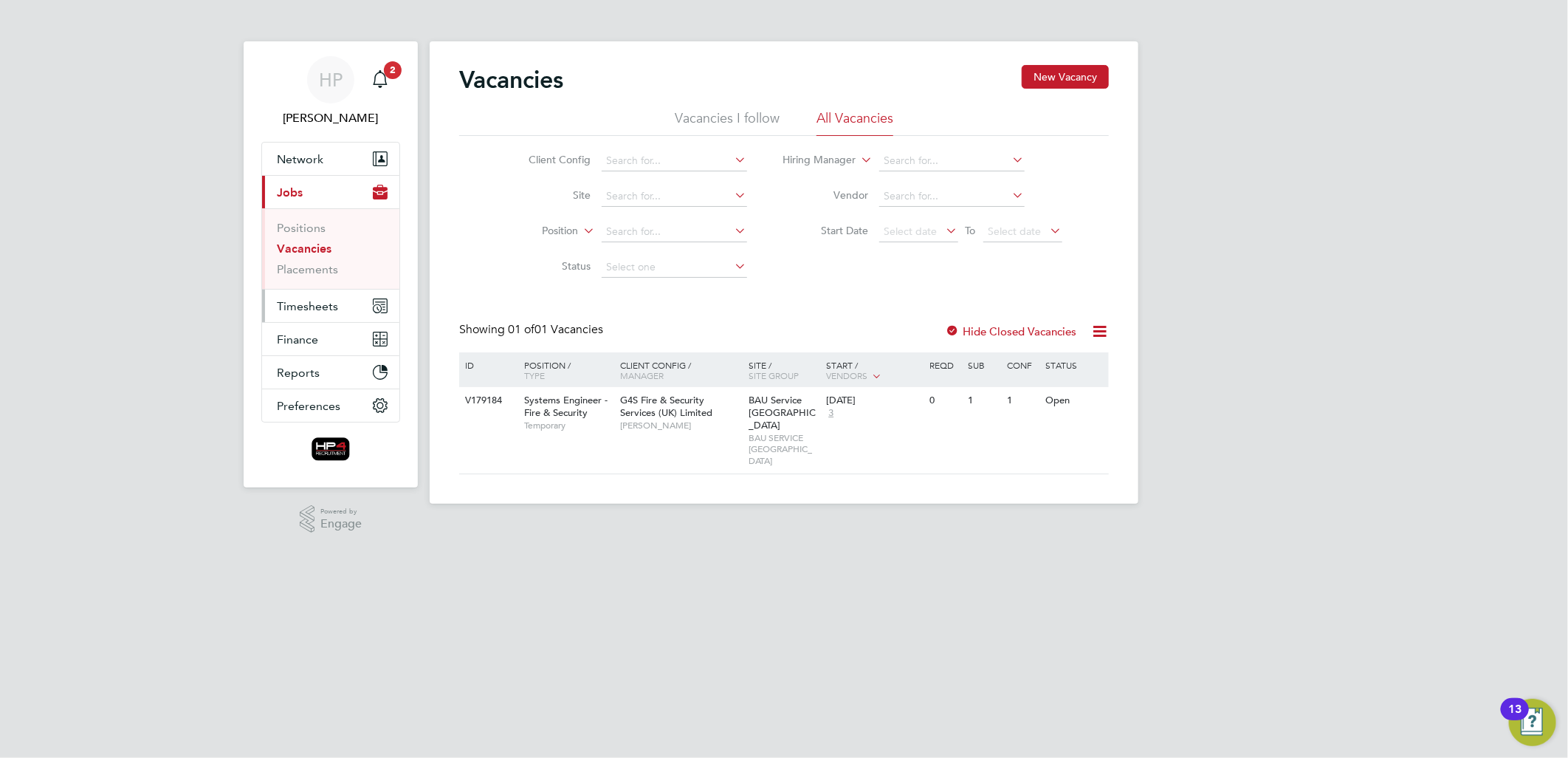
click at [292, 306] on span "Timesheets" at bounding box center [307, 306] width 61 height 14
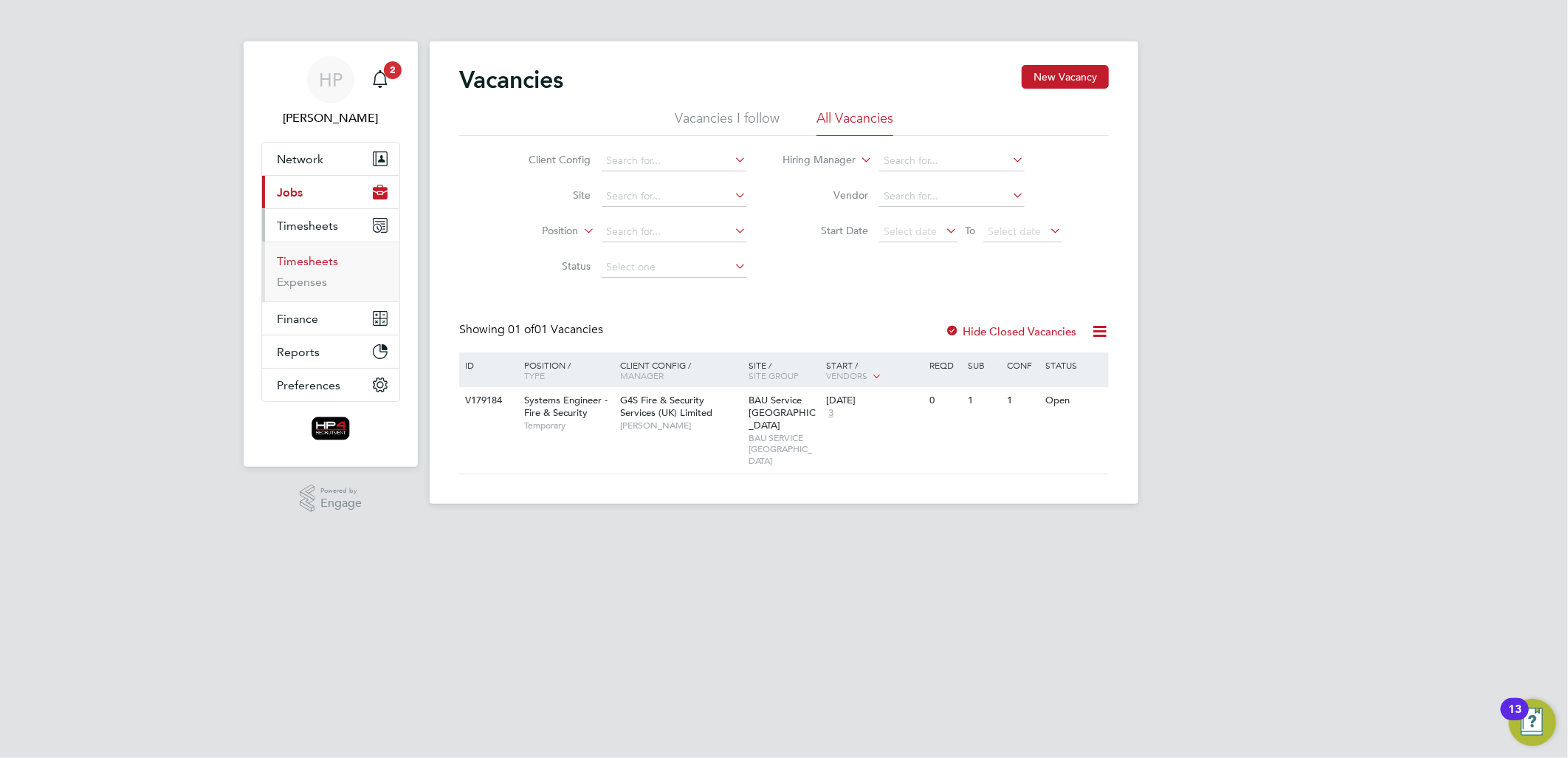
click at [316, 260] on link "Timesheets" at bounding box center [307, 261] width 61 height 14
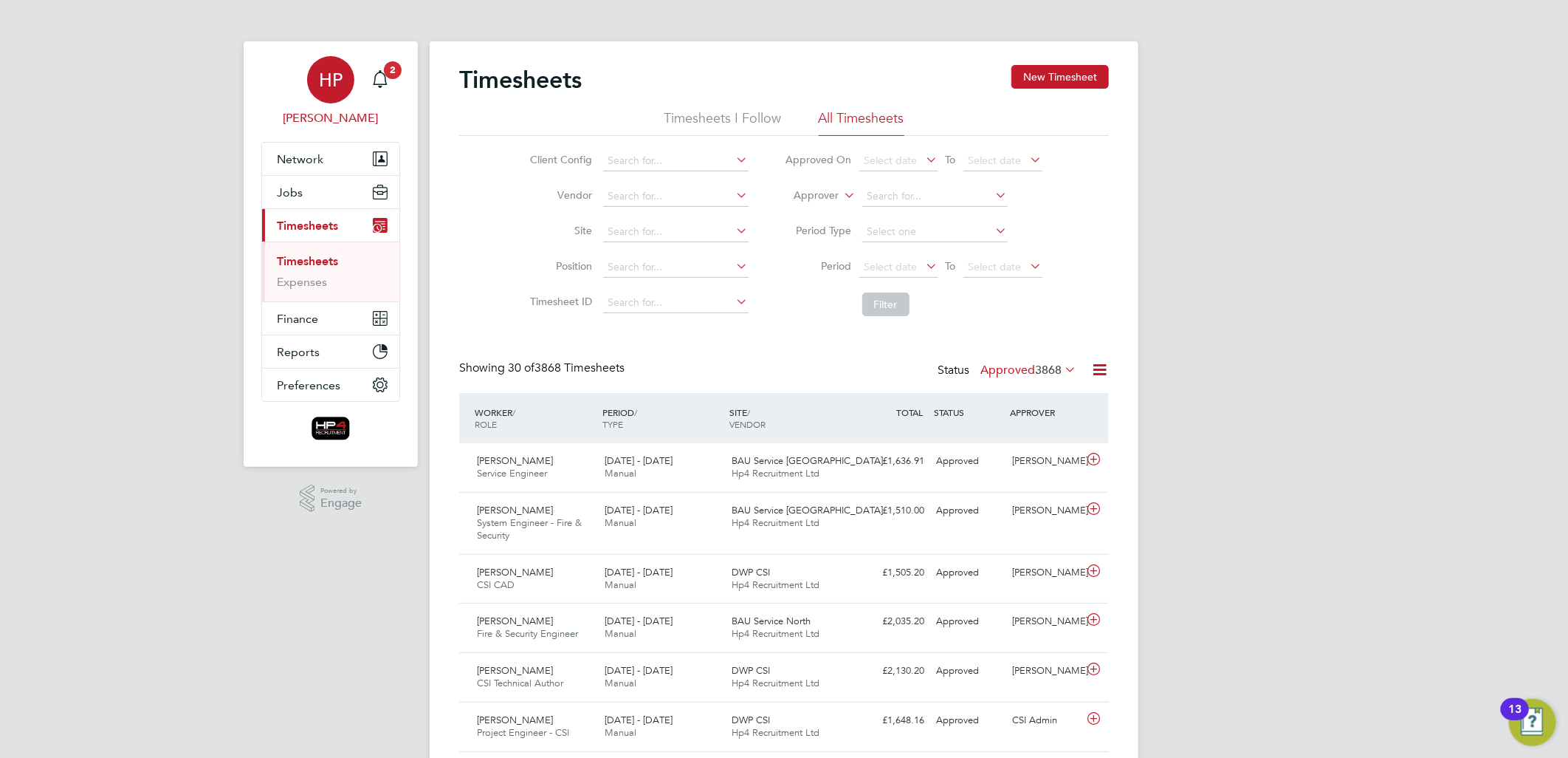
click at [335, 80] on span "HP" at bounding box center [331, 80] width 24 height 20
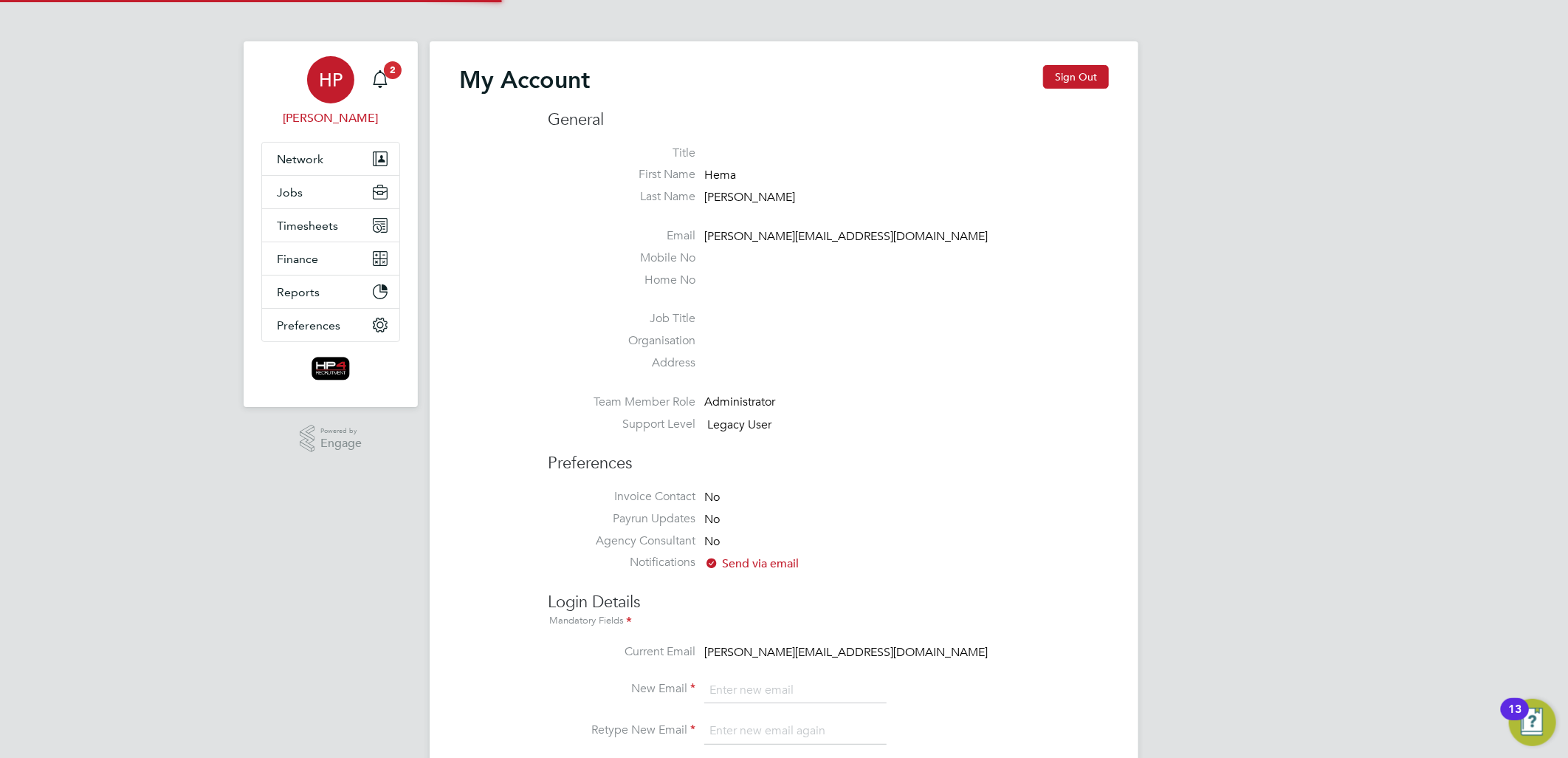
type input "[PERSON_NAME][EMAIL_ADDRESS][DOMAIN_NAME]"
click at [289, 225] on span "Timesheets" at bounding box center [307, 225] width 61 height 14
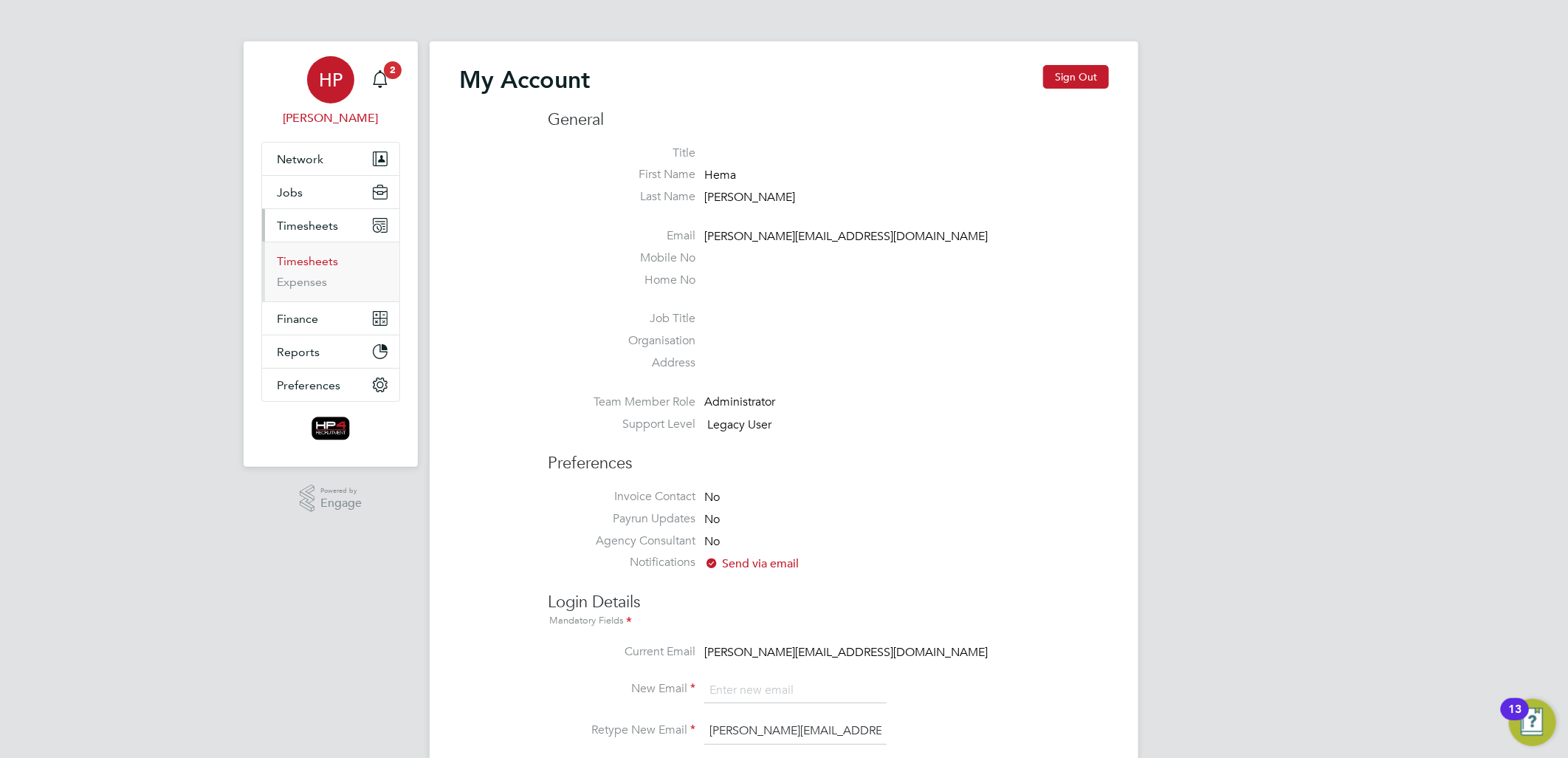
click at [304, 259] on link "Timesheets" at bounding box center [307, 261] width 61 height 14
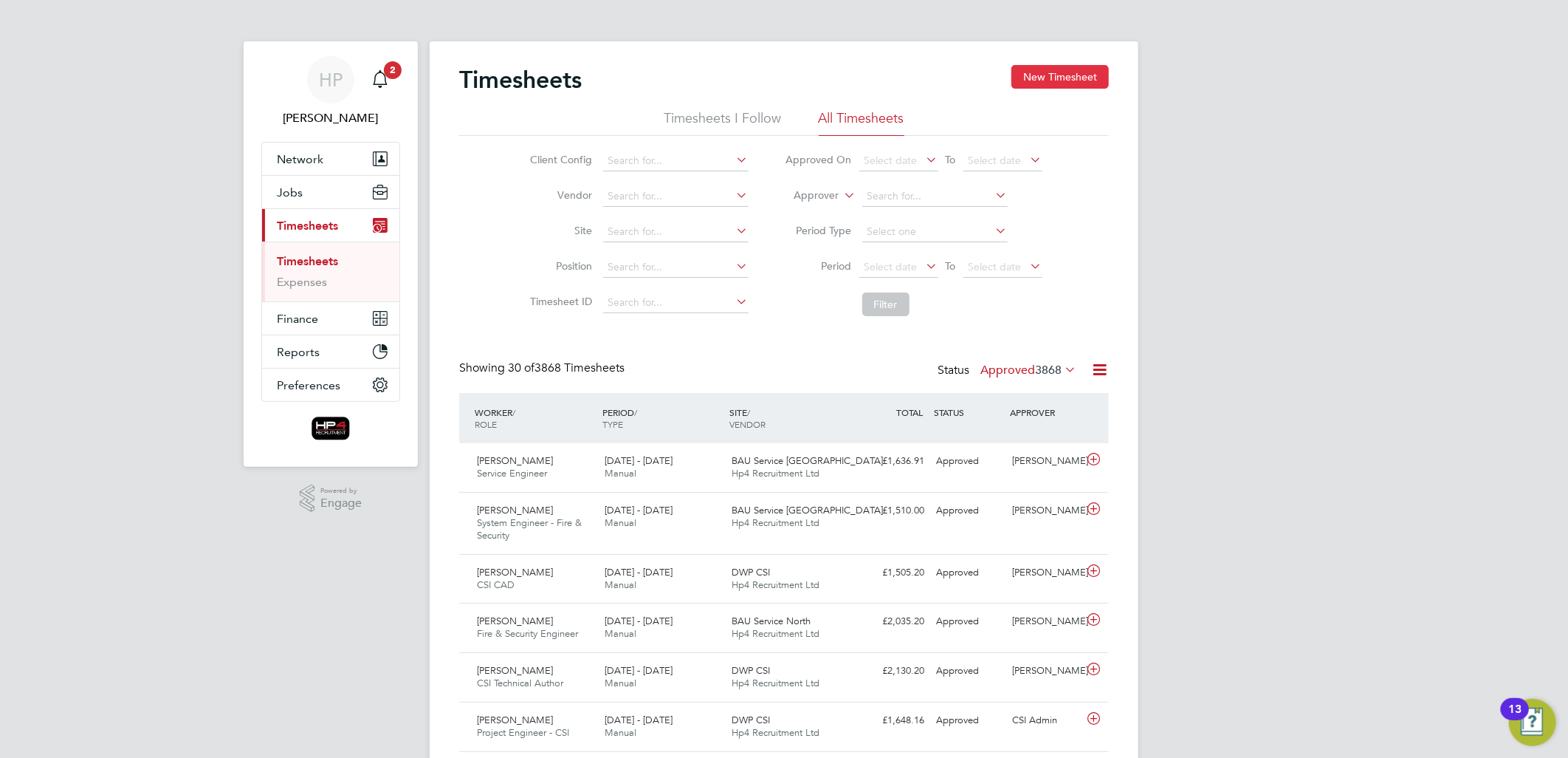
click at [1071, 82] on button "New Timesheet" at bounding box center [1060, 77] width 98 height 24
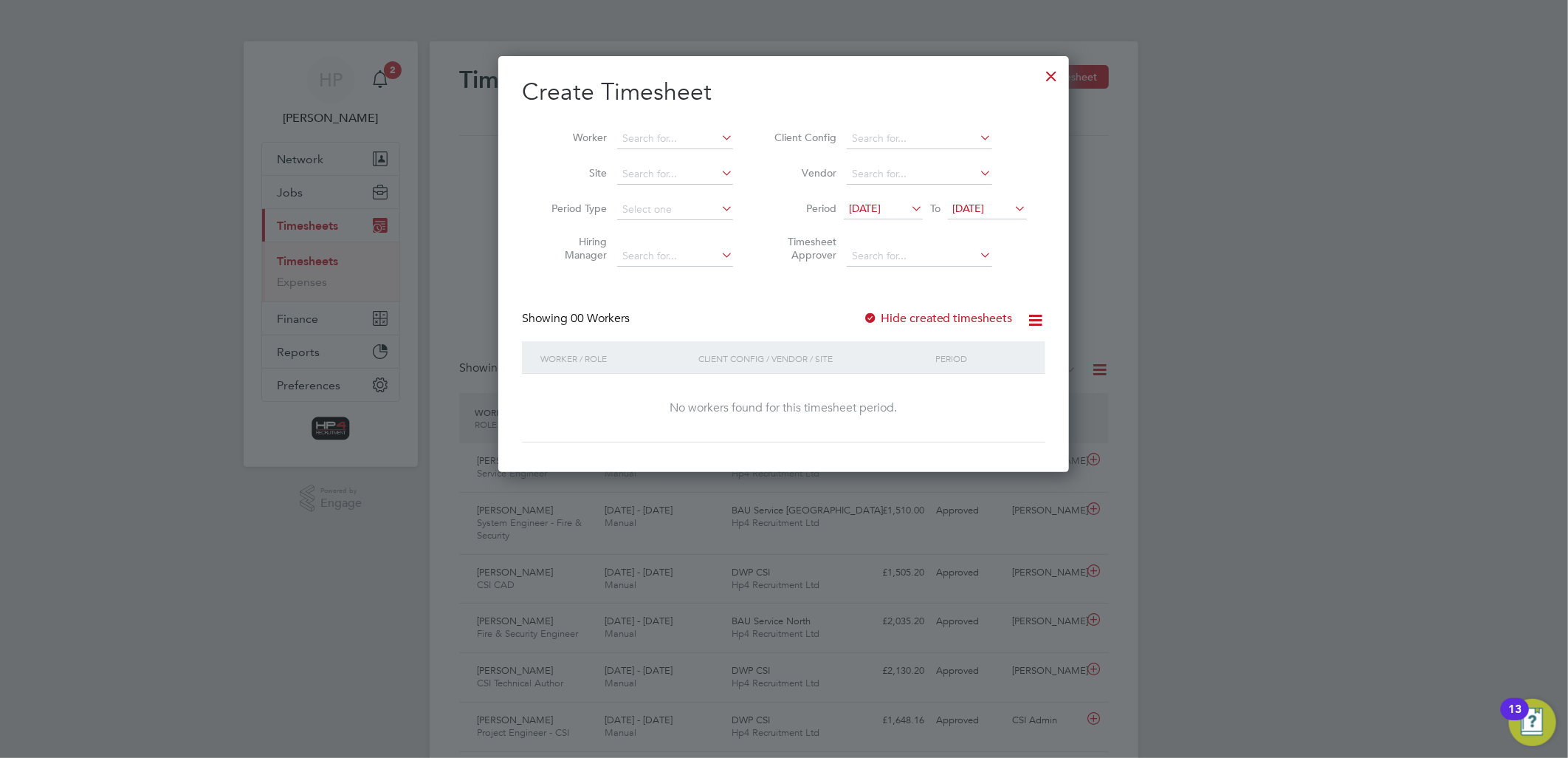
click at [1053, 71] on div at bounding box center [1051, 72] width 26 height 26
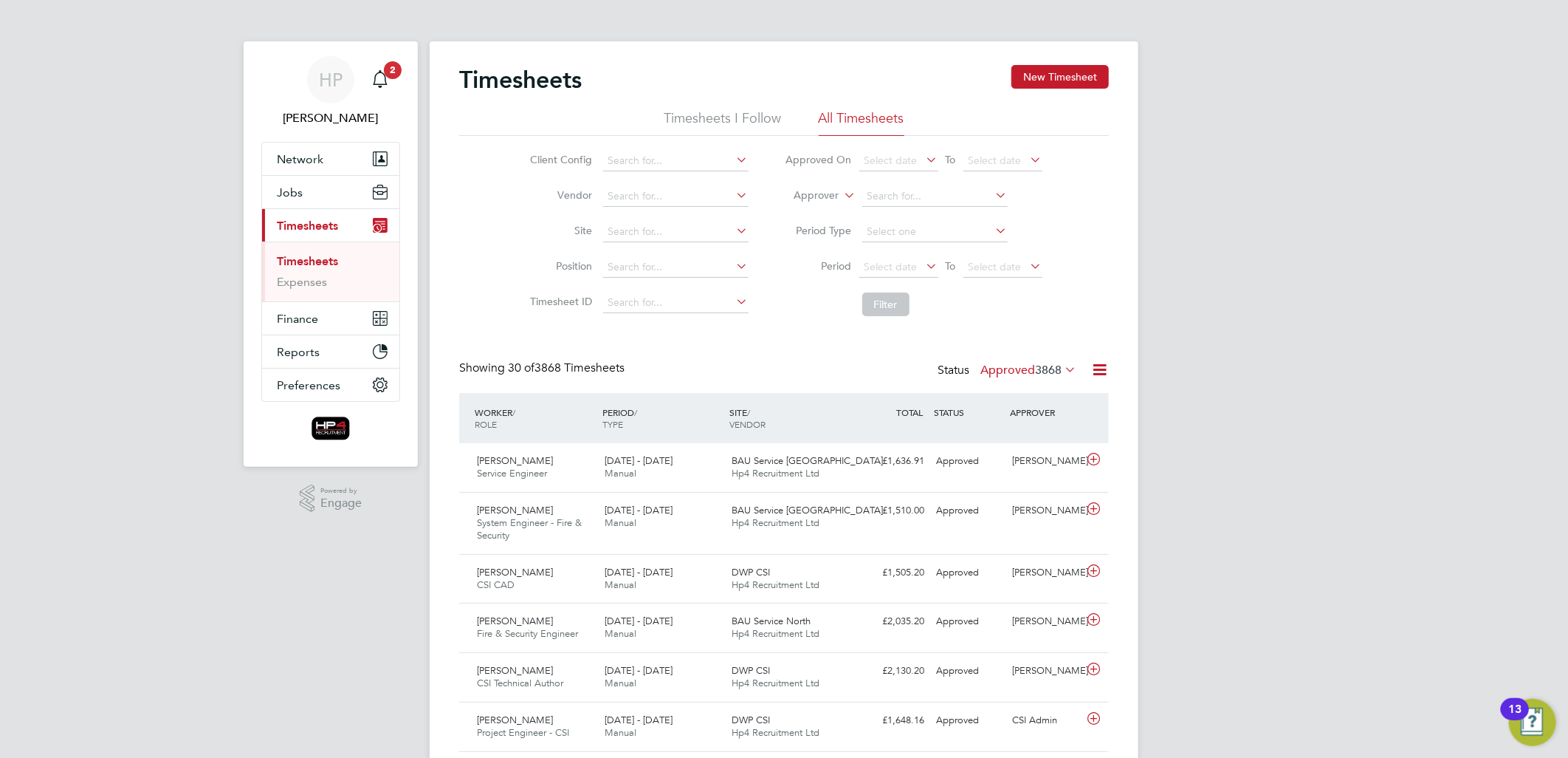
click at [848, 116] on li "All Timesheets" at bounding box center [861, 122] width 86 height 26
click at [1038, 76] on button "New Timesheet" at bounding box center [1060, 77] width 98 height 24
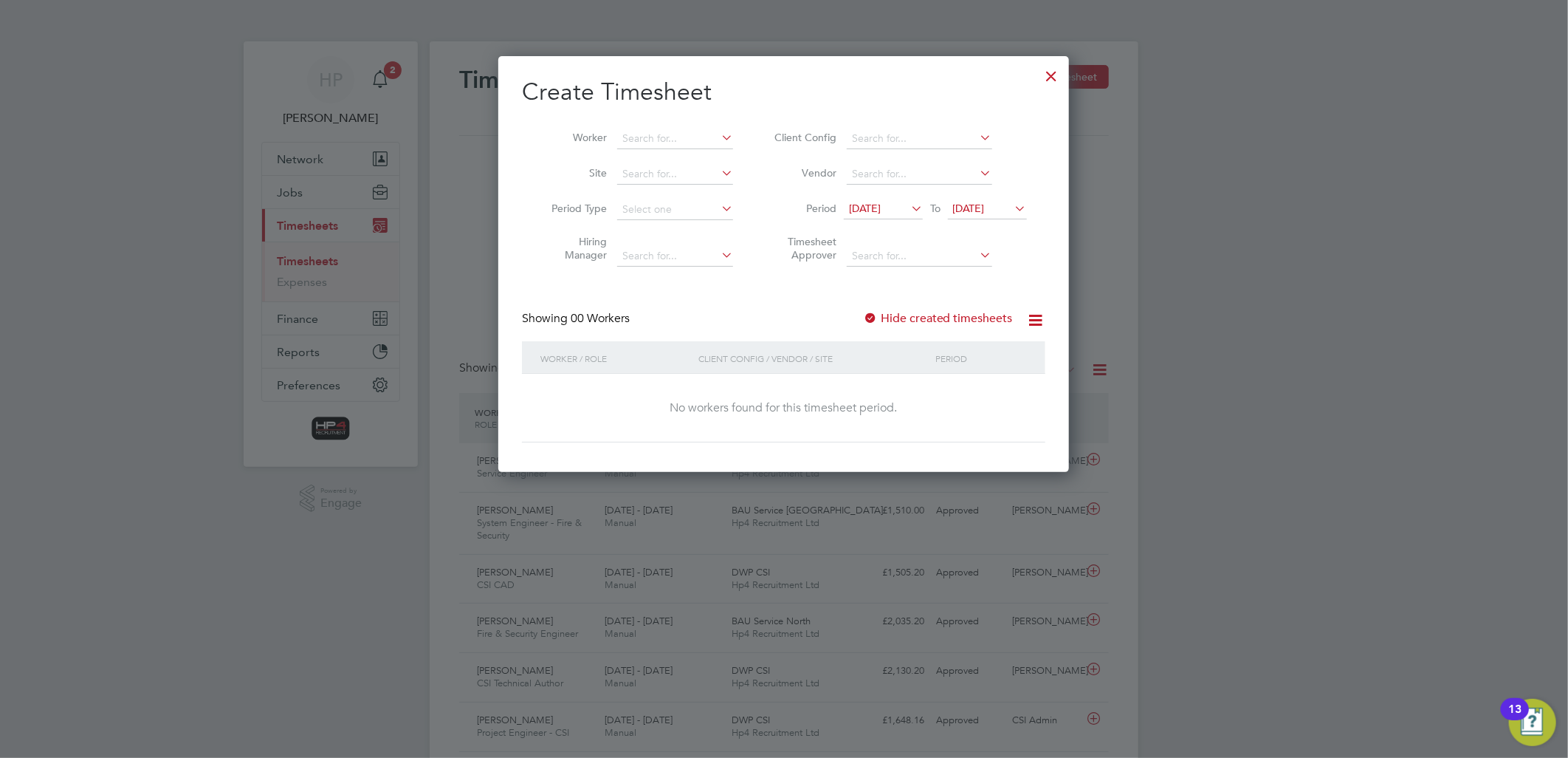
click at [908, 204] on icon at bounding box center [908, 208] width 0 height 20
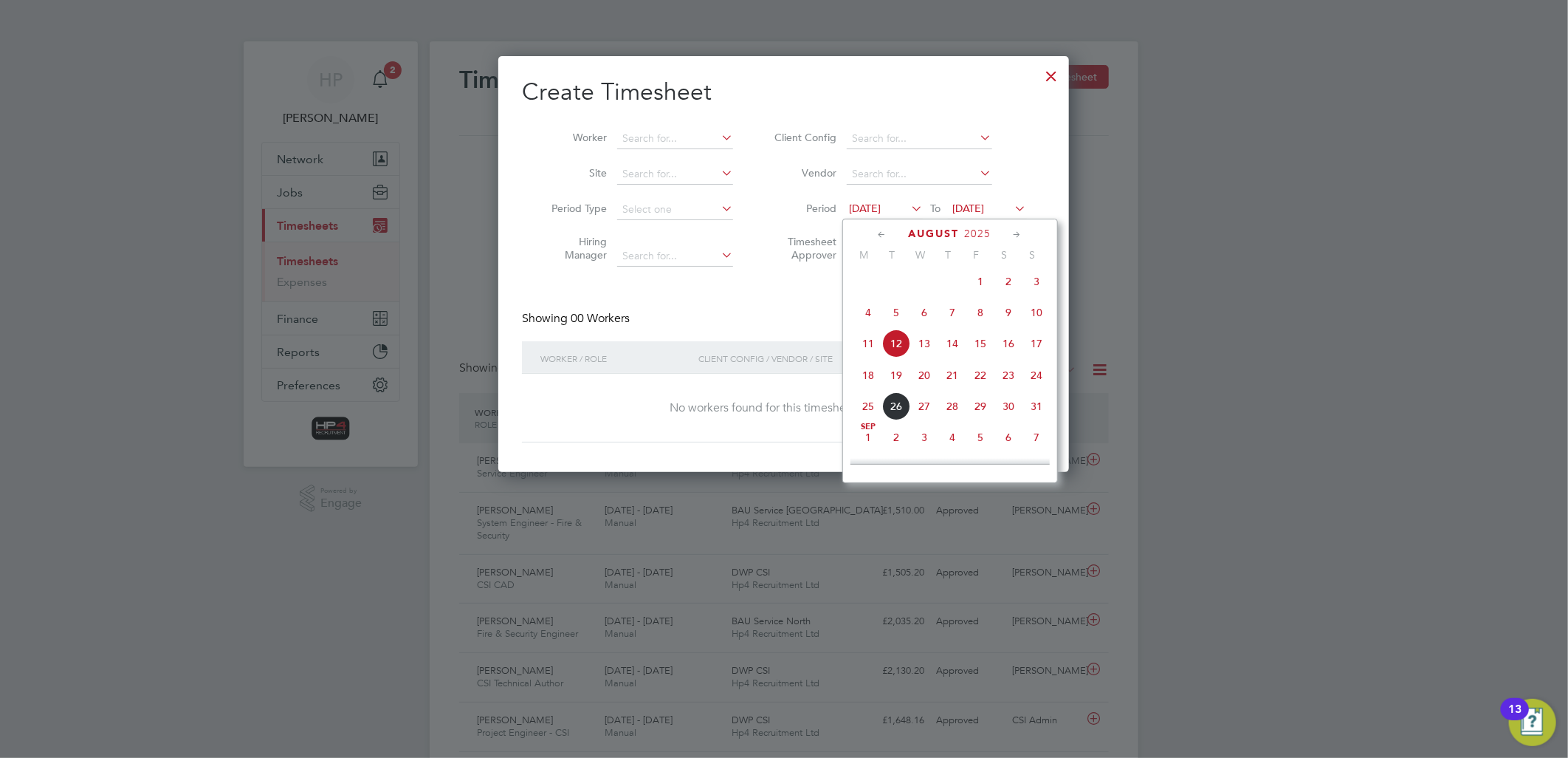
click at [865, 383] on span "18" at bounding box center [868, 374] width 28 height 28
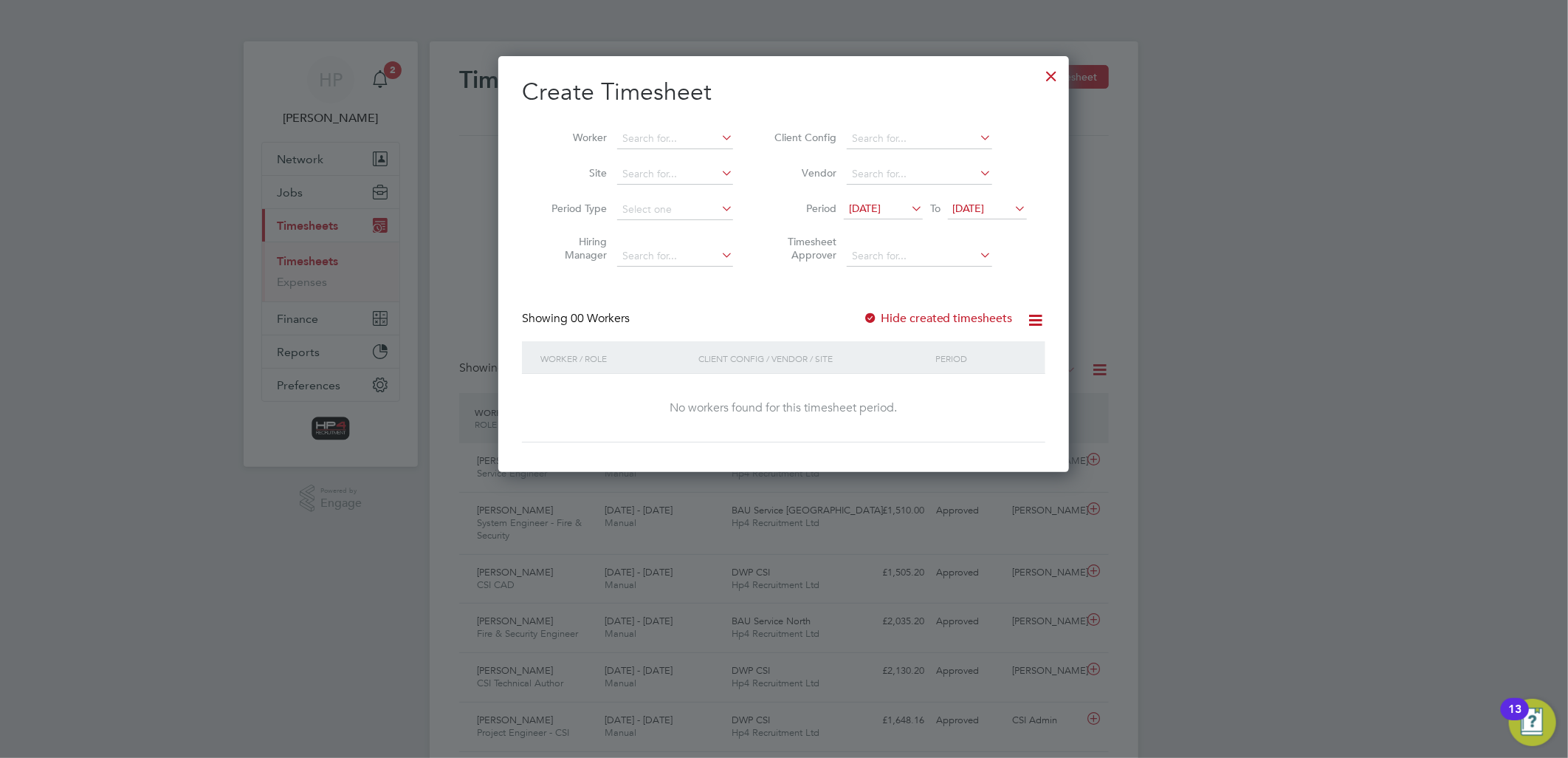
click at [1012, 210] on icon at bounding box center [1012, 208] width 0 height 20
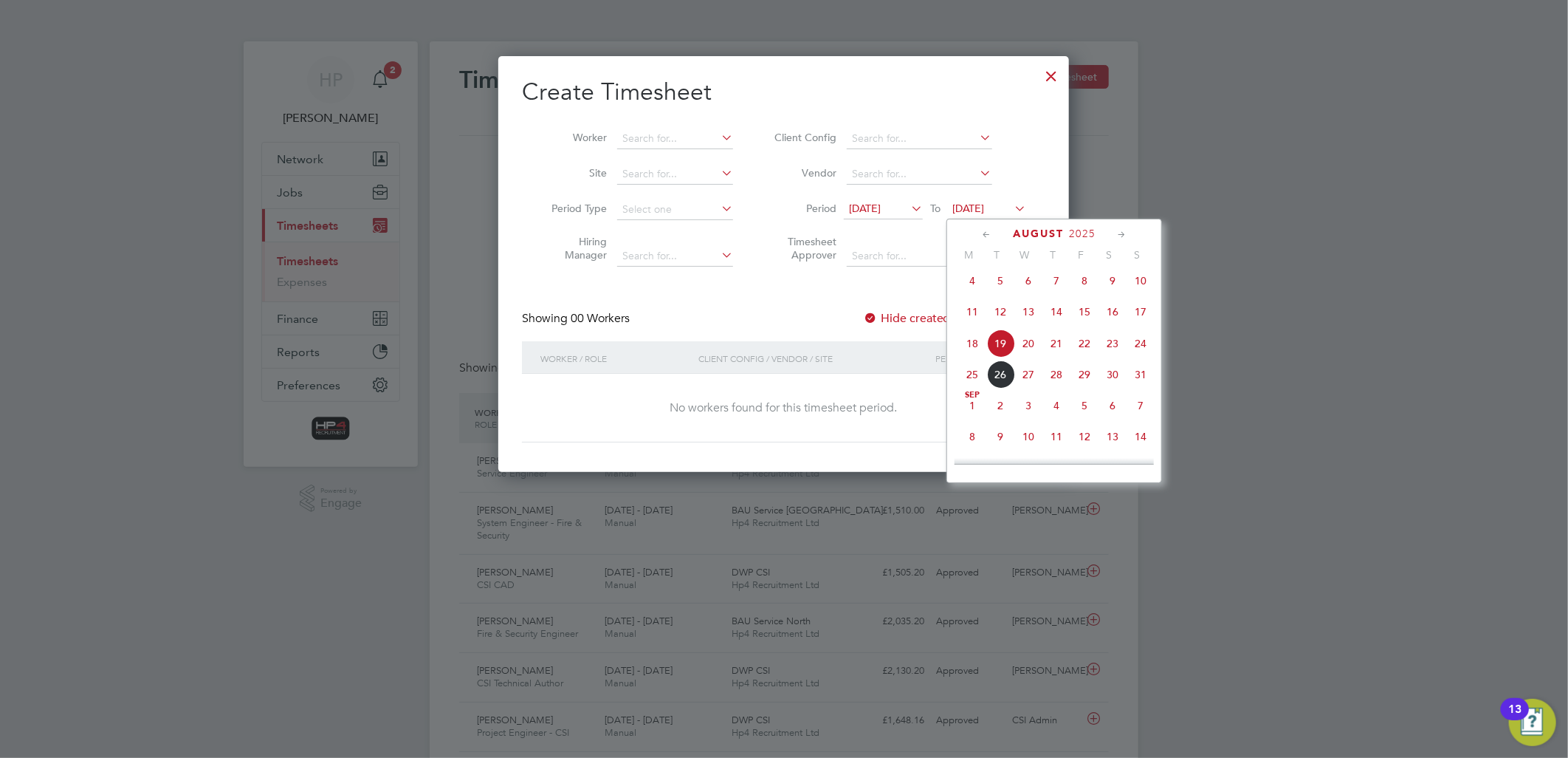
click at [1139, 349] on span "24" at bounding box center [1140, 343] width 28 height 28
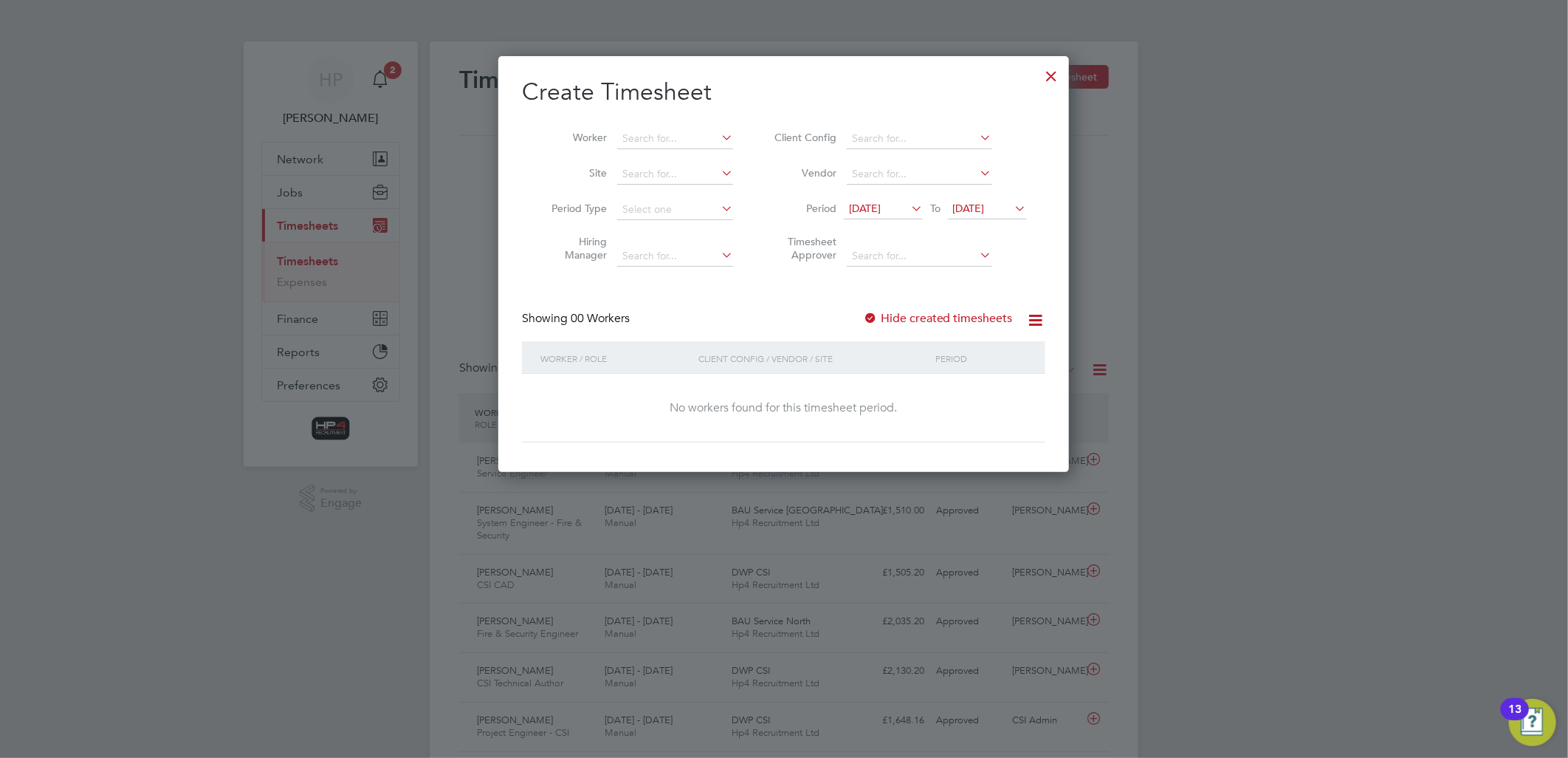
drag, startPoint x: 1048, startPoint y: 74, endPoint x: 18, endPoint y: 236, distance: 1042.7
click at [1049, 76] on div at bounding box center [1051, 72] width 26 height 26
